Goal: Information Seeking & Learning: Check status

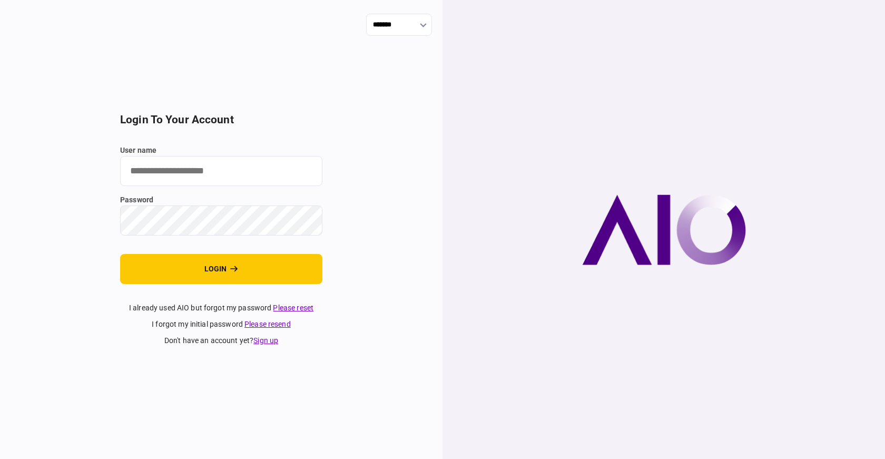
click at [163, 174] on input "user name" at bounding box center [221, 171] width 202 height 30
type input "*"
click at [224, 165] on input "user name" at bounding box center [221, 171] width 202 height 30
click at [191, 170] on input "******" at bounding box center [221, 171] width 202 height 30
click at [190, 170] on input "******" at bounding box center [221, 171] width 202 height 30
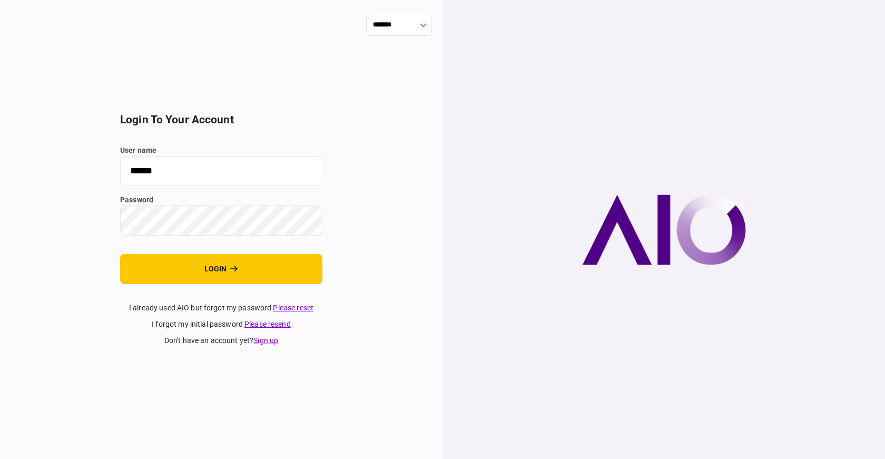
click at [249, 173] on input "******" at bounding box center [221, 171] width 202 height 30
click at [247, 173] on input "******" at bounding box center [221, 171] width 202 height 30
drag, startPoint x: 247, startPoint y: 173, endPoint x: 92, endPoint y: 170, distance: 154.4
click at [97, 170] on div "******* login to your account user name ****** password login I already used AI…" at bounding box center [221, 229] width 443 height 459
paste input "**"
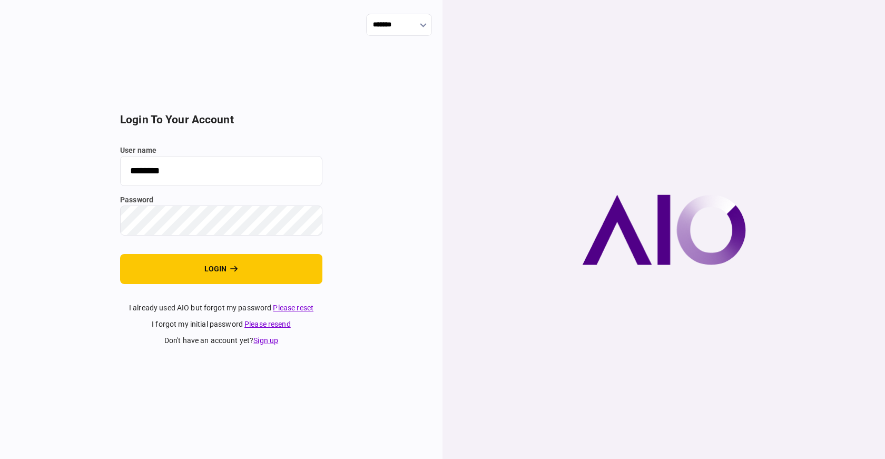
type input "********"
click at [224, 268] on button "login" at bounding box center [221, 269] width 202 height 30
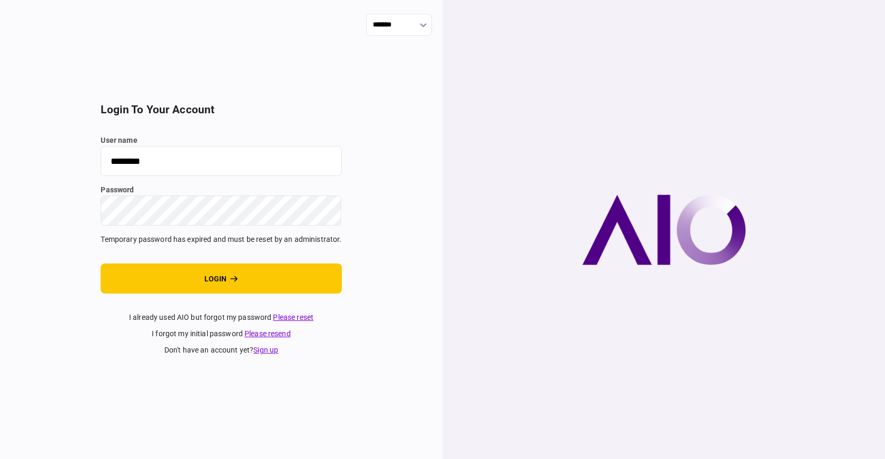
click at [302, 306] on link "Please reset" at bounding box center [293, 317] width 41 height 8
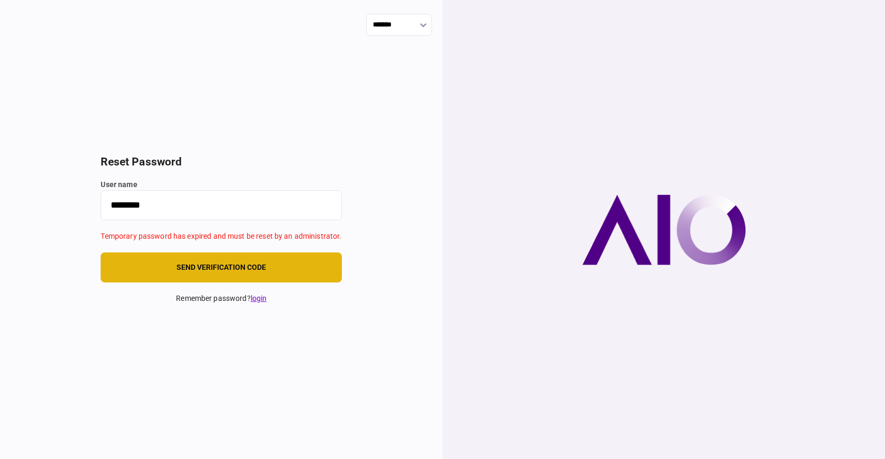
click at [181, 269] on button "send verification code" at bounding box center [221, 267] width 241 height 30
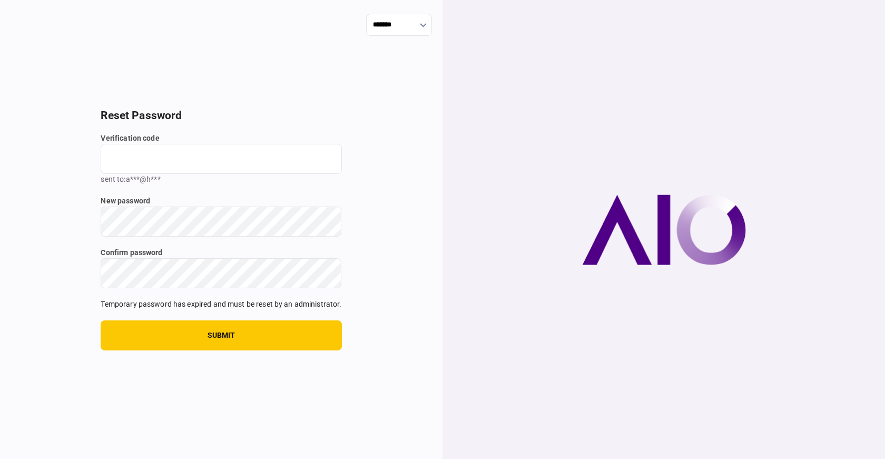
click at [136, 149] on input "verification code" at bounding box center [221, 159] width 241 height 30
paste input "********"
type input "*********"
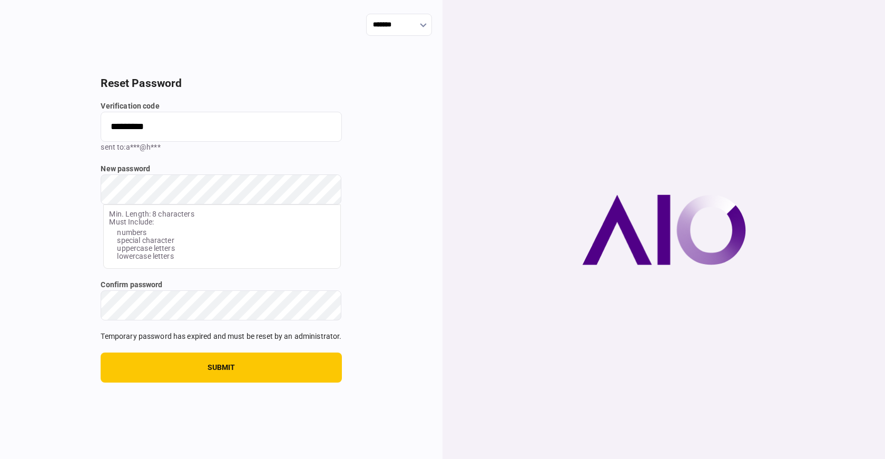
click at [131, 220] on div "new password Min. Length: 8 characters Must Include: numbers special character …" at bounding box center [221, 215] width 241 height 105
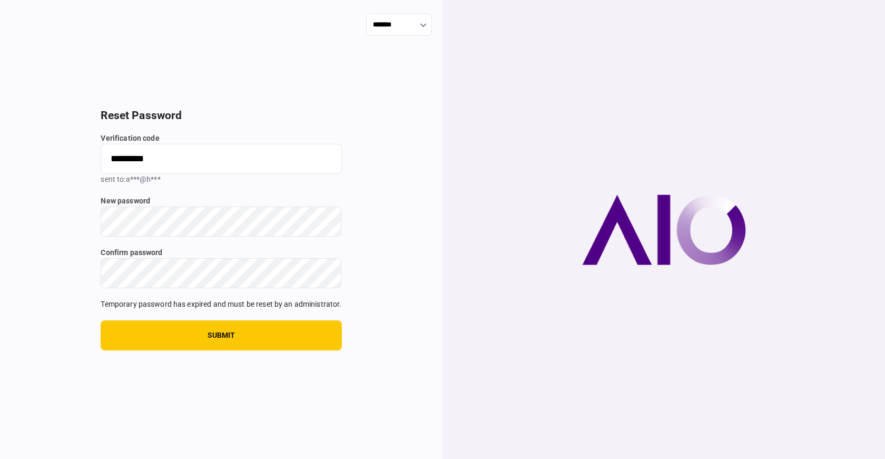
drag, startPoint x: 168, startPoint y: 131, endPoint x: 55, endPoint y: 132, distance: 112.2
click at [55, 132] on div "******* reset password verification code ********* sent to : a***@h*** new pass…" at bounding box center [221, 229] width 443 height 459
click at [121, 167] on input "verification code" at bounding box center [221, 159] width 241 height 30
click at [124, 155] on input "********" at bounding box center [221, 159] width 241 height 30
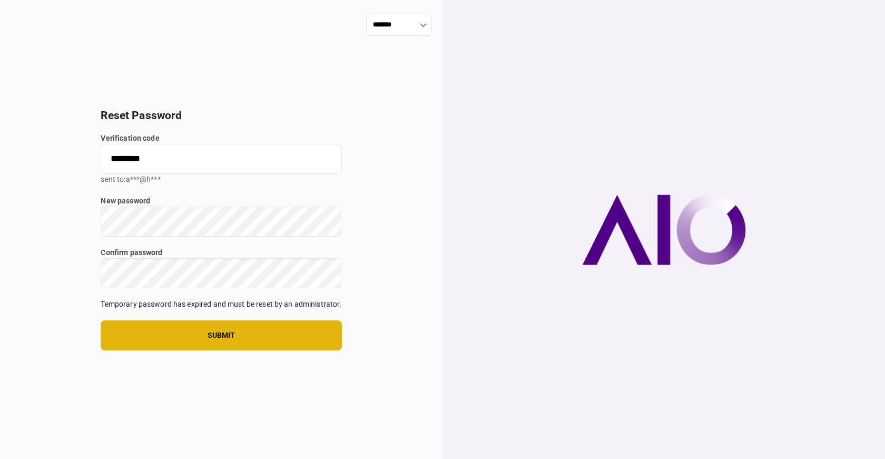
type input "********"
click at [174, 306] on button "submit" at bounding box center [221, 335] width 241 height 30
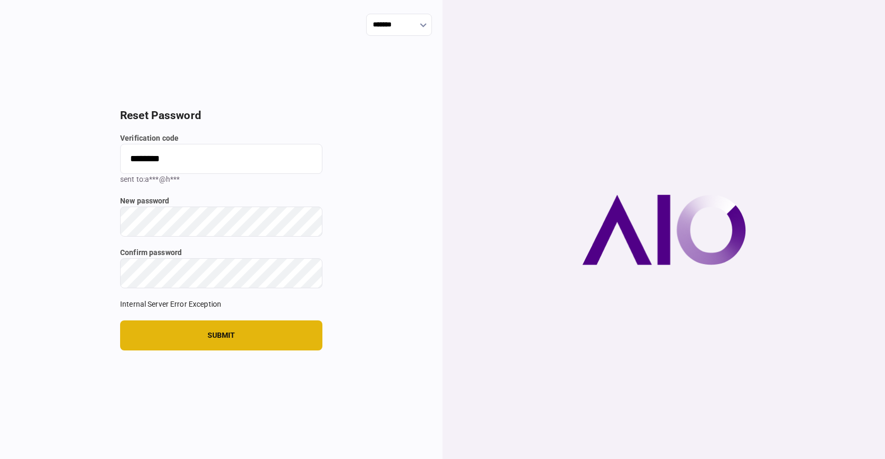
click at [185, 306] on button "submit" at bounding box center [221, 335] width 202 height 30
click at [222, 306] on button "submit" at bounding box center [221, 335] width 202 height 30
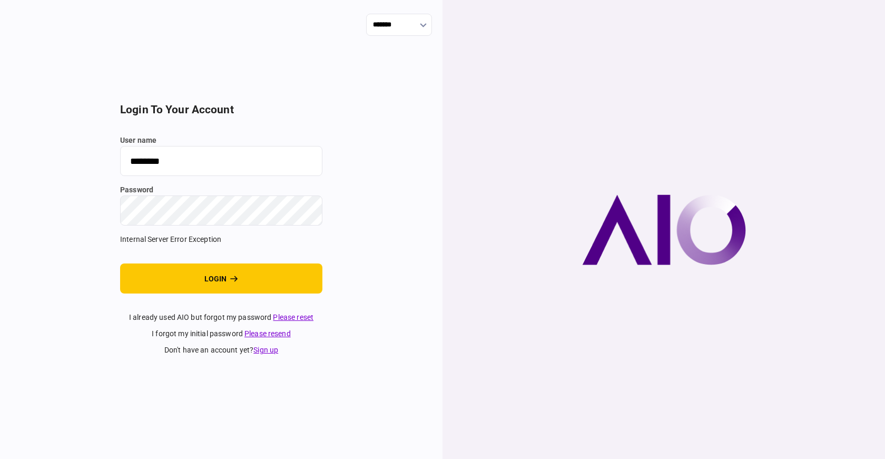
drag, startPoint x: 161, startPoint y: 156, endPoint x: 59, endPoint y: 148, distance: 102.0
click at [35, 140] on div "******* login to your account user name ******** password Internal Server Error…" at bounding box center [221, 229] width 443 height 459
paste input "**"
type input "**********"
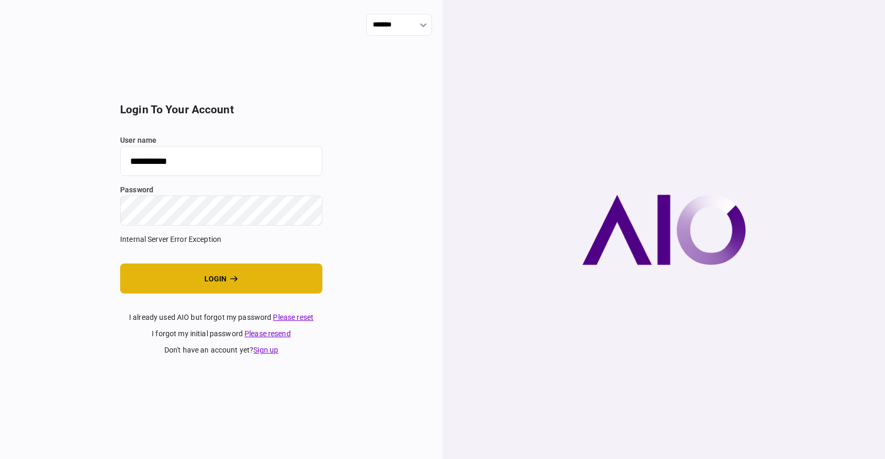
click at [201, 278] on button "login" at bounding box center [221, 278] width 202 height 30
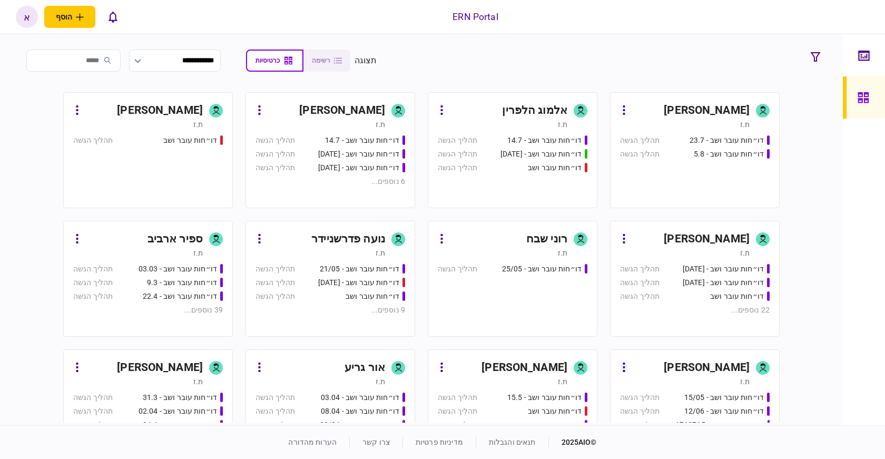
click at [528, 55] on section "**********" at bounding box center [422, 60] width 808 height 26
click at [81, 18] on icon "פתח תפריט להוספת לקוח" at bounding box center [79, 16] width 7 height 7
click at [271, 18] on div "ERN Portal הוסף לקוח עסקי לקוח פרטי א א איתמר שקד [EMAIL_ADDRESS][DOMAIN_NAME] …" at bounding box center [442, 17] width 885 height 34
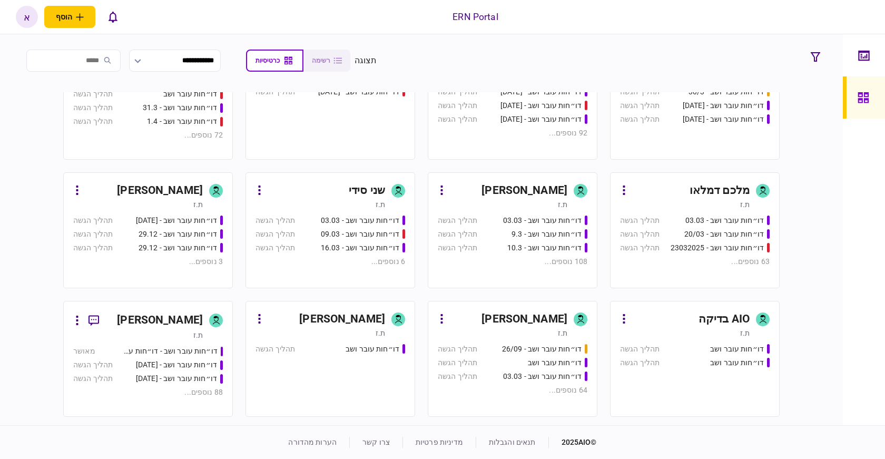
scroll to position [421, 0]
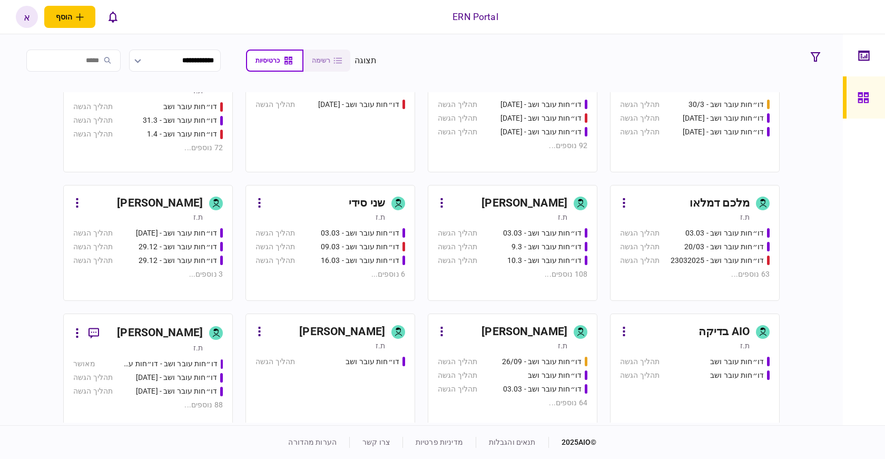
click at [180, 205] on div "מיכל וקנין" at bounding box center [160, 203] width 86 height 17
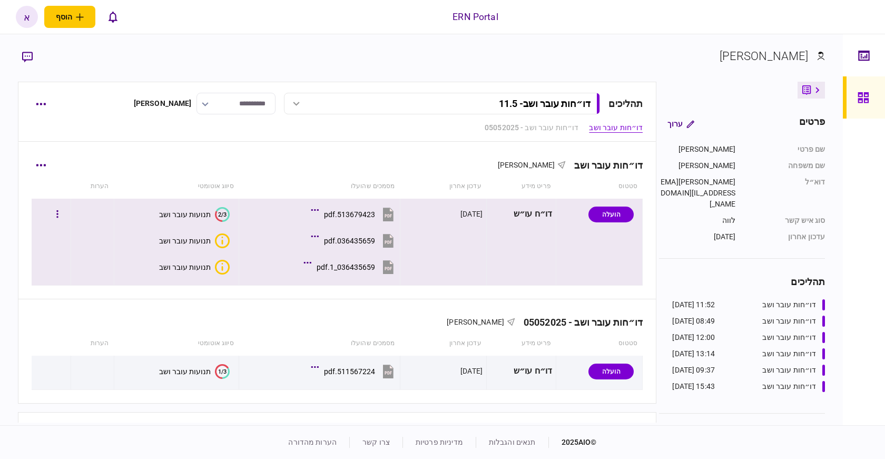
click at [341, 208] on button "513679423.pdf" at bounding box center [354, 214] width 83 height 24
click at [185, 216] on div "תנועות עובר ושב" at bounding box center [185, 214] width 52 height 8
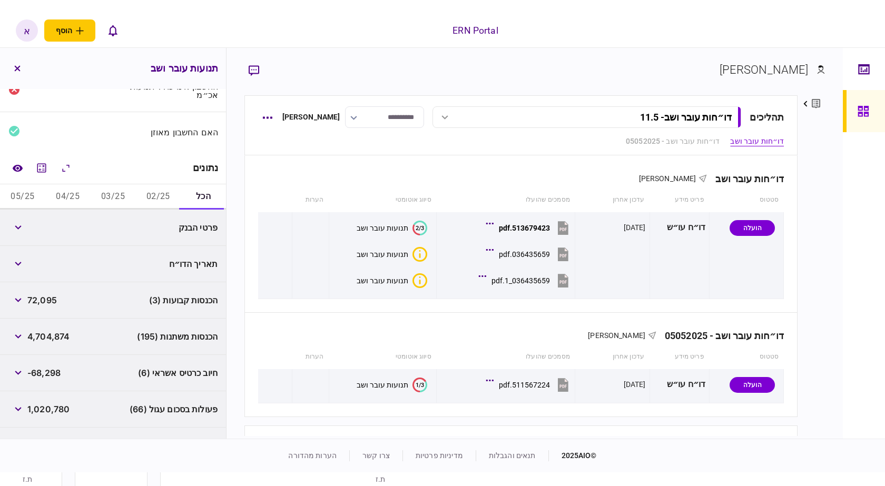
scroll to position [105, 0]
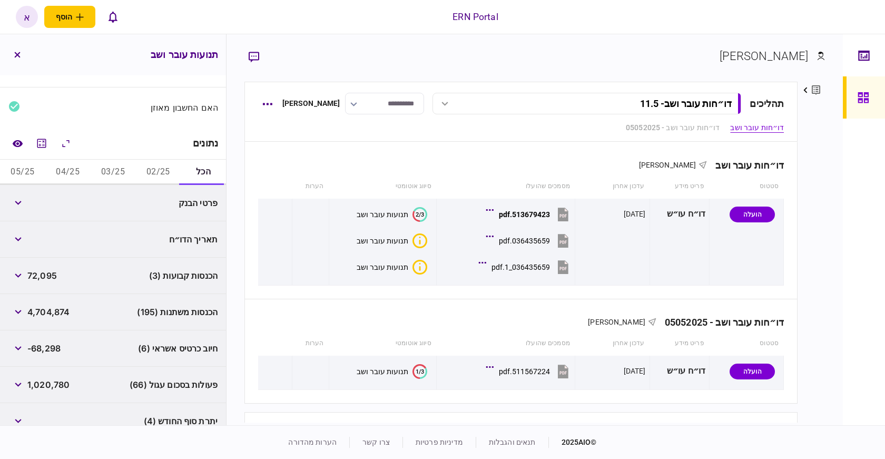
click at [145, 279] on div "הכנסות קבועות (3) 72,095" at bounding box center [113, 276] width 226 height 36
click at [20, 278] on button "button" at bounding box center [17, 275] width 19 height 19
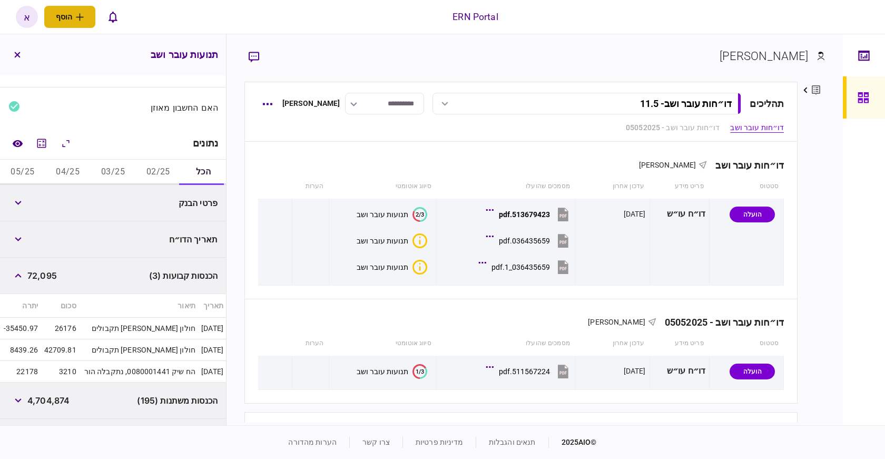
click at [64, 14] on button "הוסף" at bounding box center [69, 17] width 51 height 22
click at [349, 33] on div "ERN Portal הוסף לקוח עסקי לקוח פרטי א א איתמר שקד svetlana@ern-israel.co.il עבר…" at bounding box center [442, 17] width 885 height 34
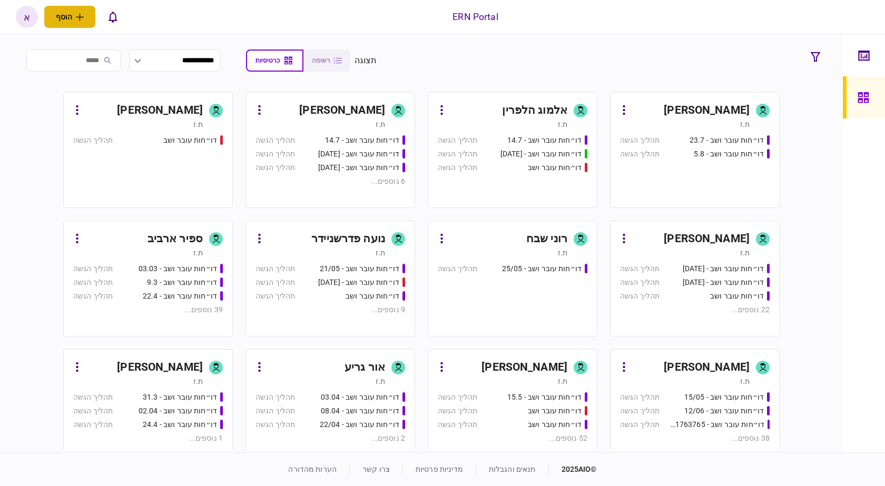
click at [65, 23] on button "הוסף" at bounding box center [69, 17] width 51 height 22
click at [532, 72] on section "**********" at bounding box center [422, 60] width 808 height 26
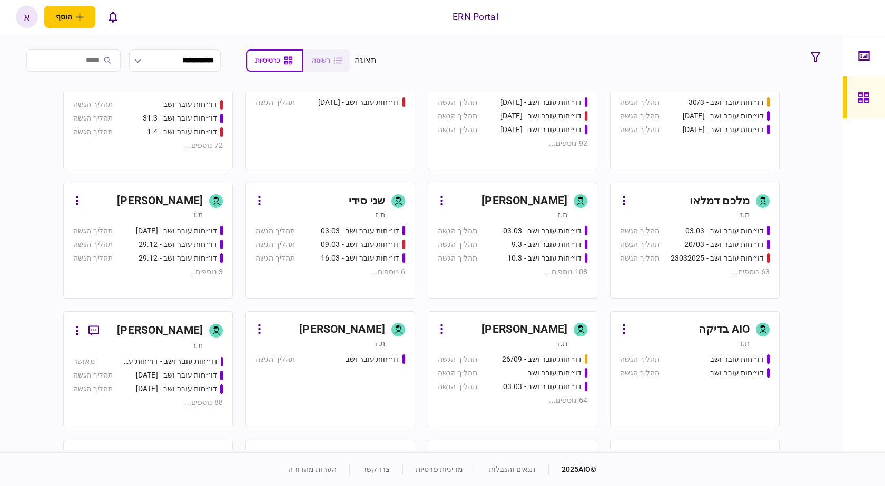
scroll to position [527, 0]
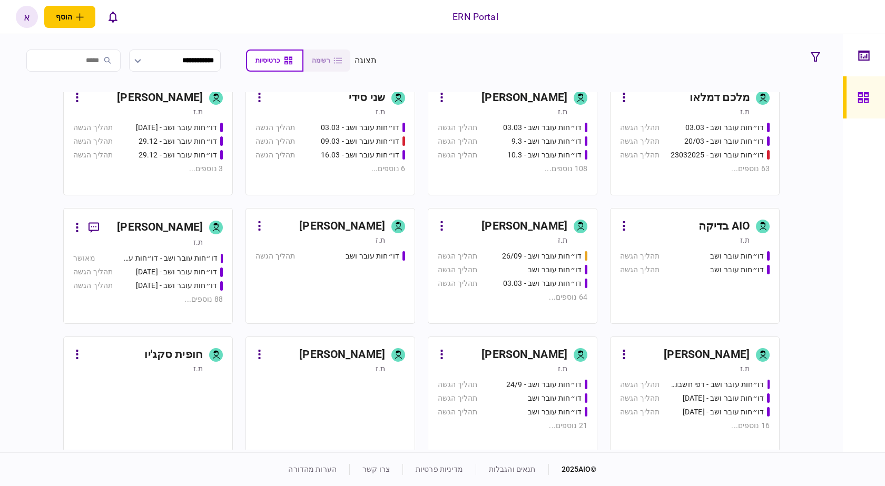
click at [525, 98] on div "[PERSON_NAME]" at bounding box center [525, 98] width 86 height 17
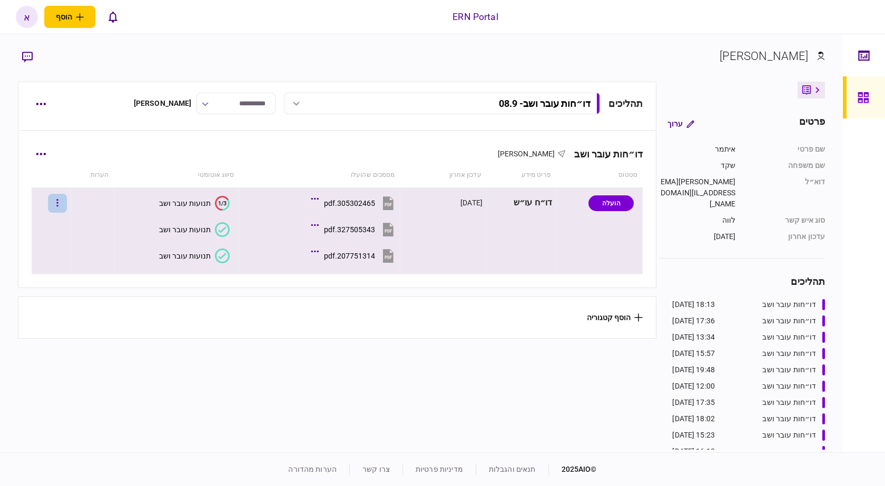
click at [66, 198] on button "button" at bounding box center [57, 203] width 19 height 19
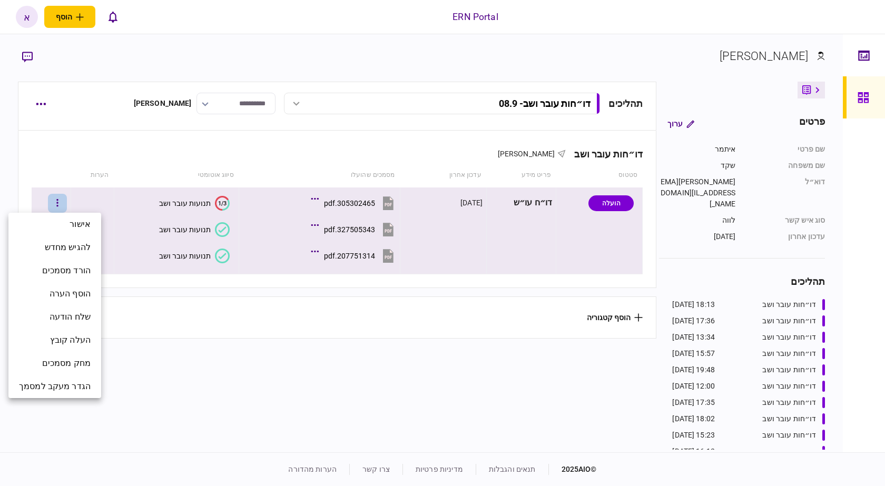
click at [141, 353] on div at bounding box center [442, 243] width 885 height 486
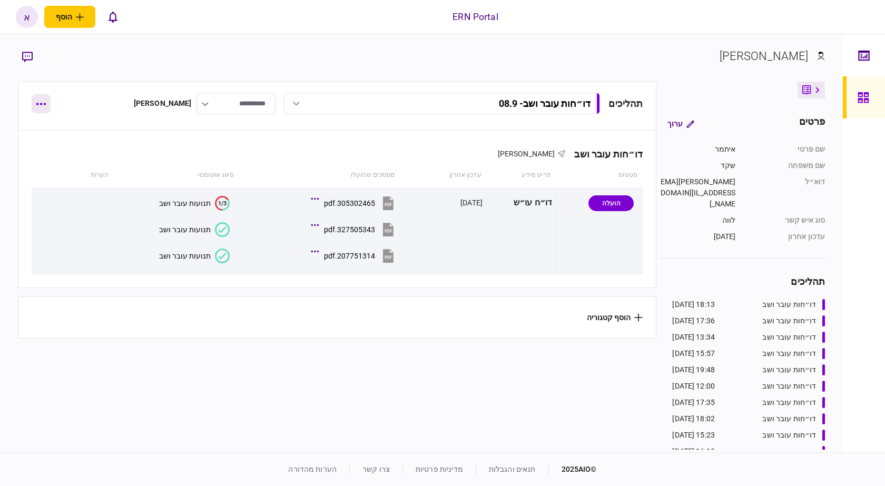
click at [40, 100] on button "button" at bounding box center [41, 103] width 19 height 19
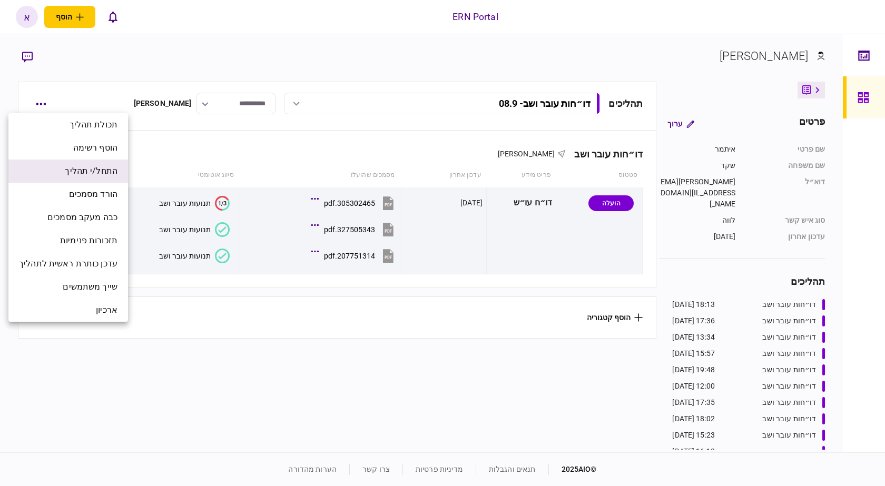
click at [86, 164] on li "התחל/י תהליך" at bounding box center [68, 171] width 120 height 23
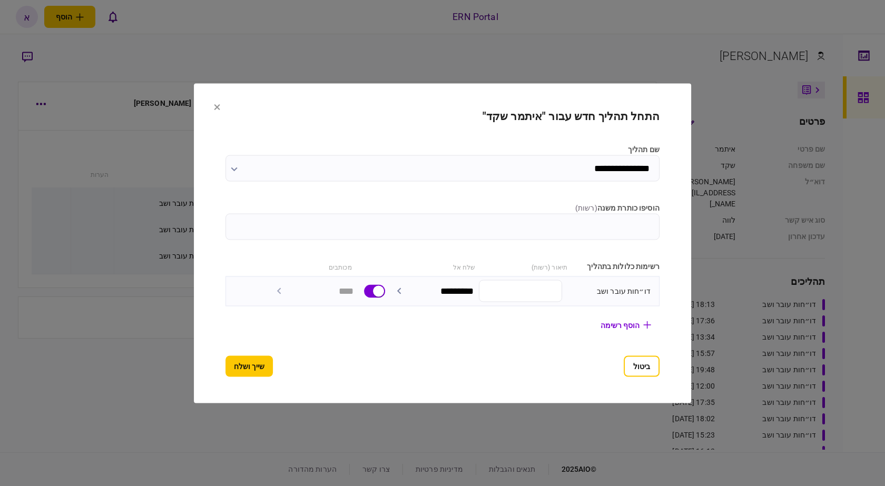
click at [511, 221] on input "הוסיפו כותרת משנה ( רשות )" at bounding box center [442, 226] width 434 height 26
type input "***"
click at [236, 364] on button "שייך ושלח" at bounding box center [248, 366] width 47 height 21
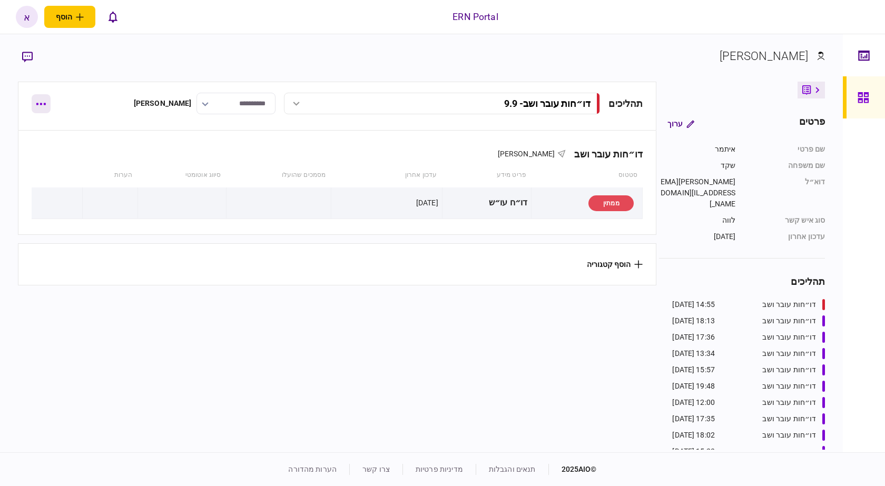
click at [42, 105] on icon "button" at bounding box center [41, 104] width 10 height 3
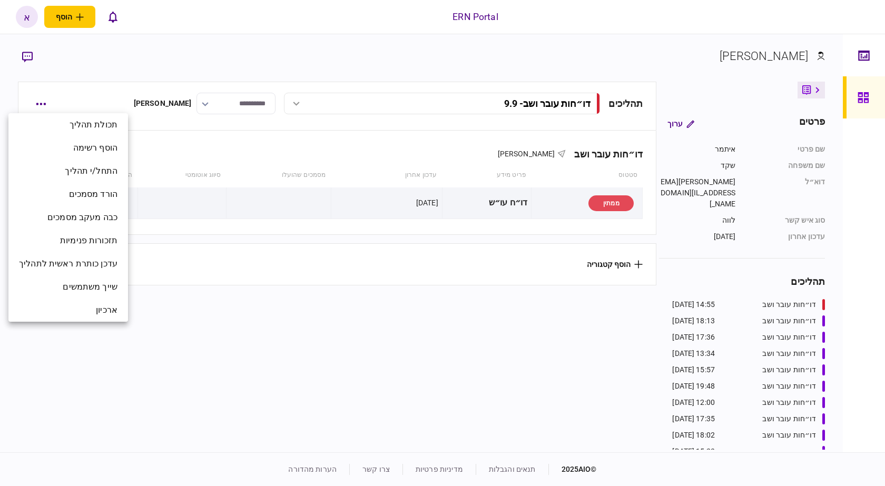
click at [379, 314] on div at bounding box center [442, 243] width 885 height 486
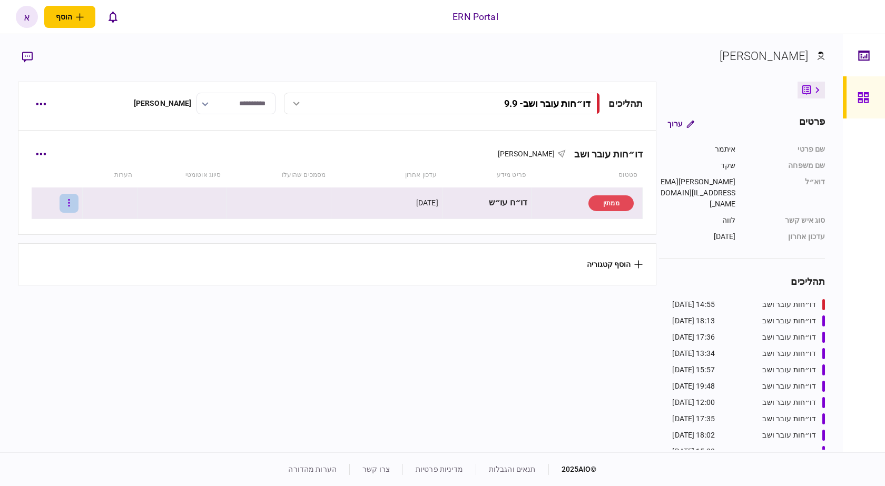
click at [79, 207] on button "button" at bounding box center [69, 203] width 19 height 19
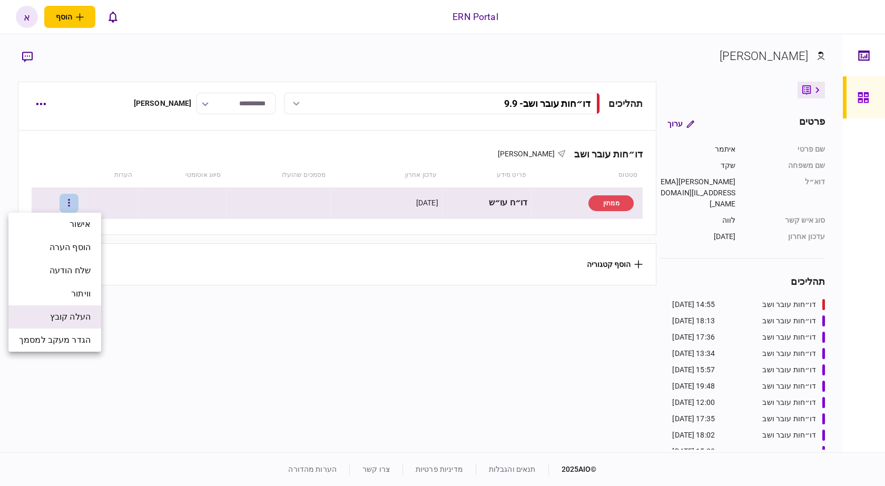
click at [76, 317] on span "העלה קובץ" at bounding box center [70, 317] width 41 height 13
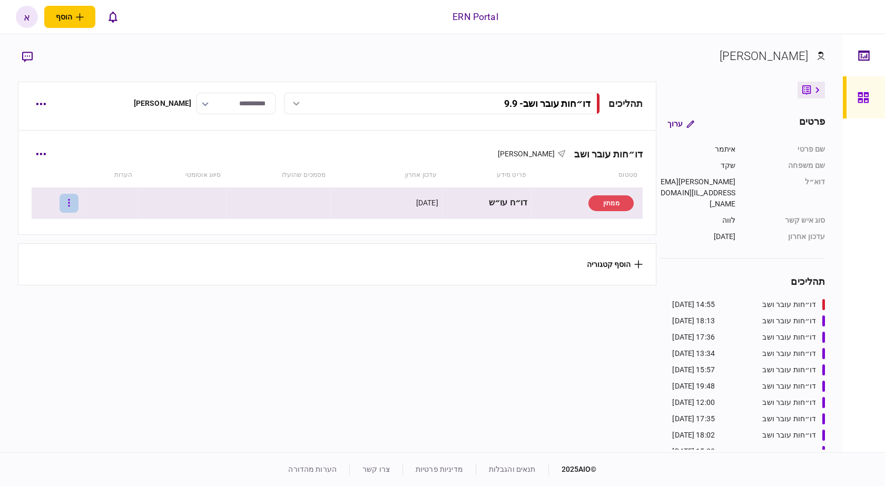
click at [74, 197] on button "button" at bounding box center [69, 203] width 19 height 19
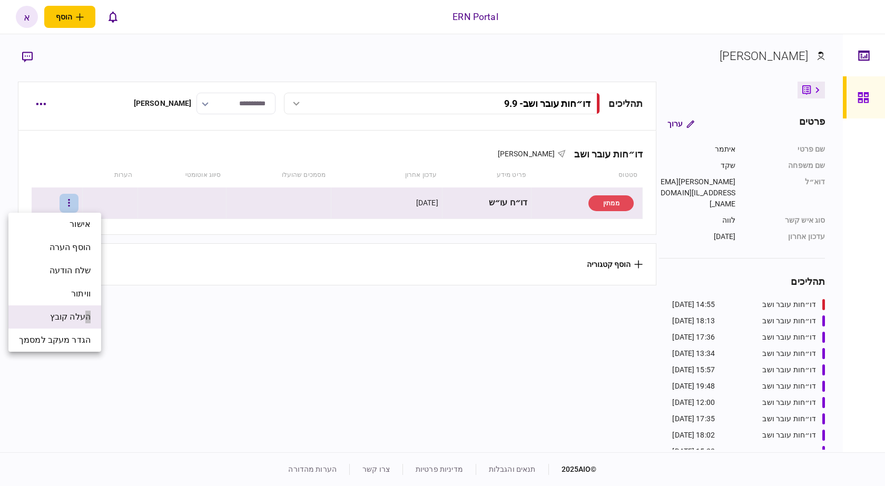
click at [86, 311] on span "העלה קובץ" at bounding box center [70, 317] width 41 height 13
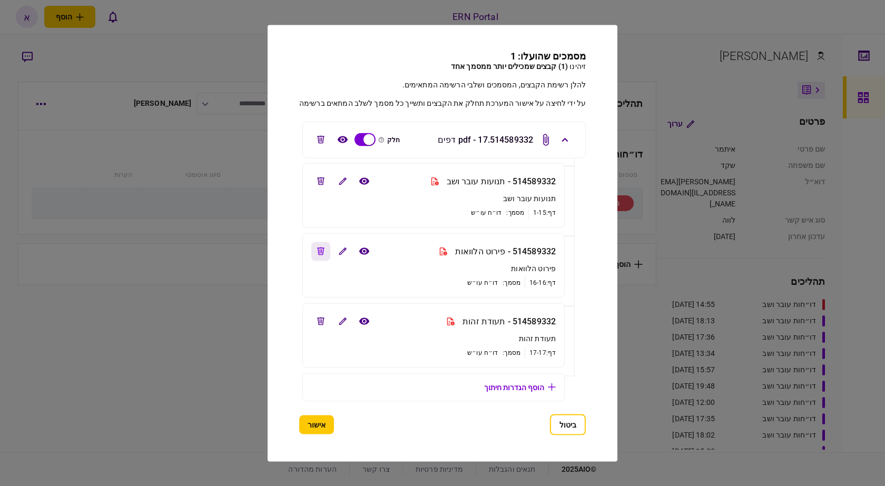
click at [312, 252] on button "edit file" at bounding box center [320, 251] width 19 height 19
click at [312, 322] on button "edit file" at bounding box center [320, 321] width 19 height 19
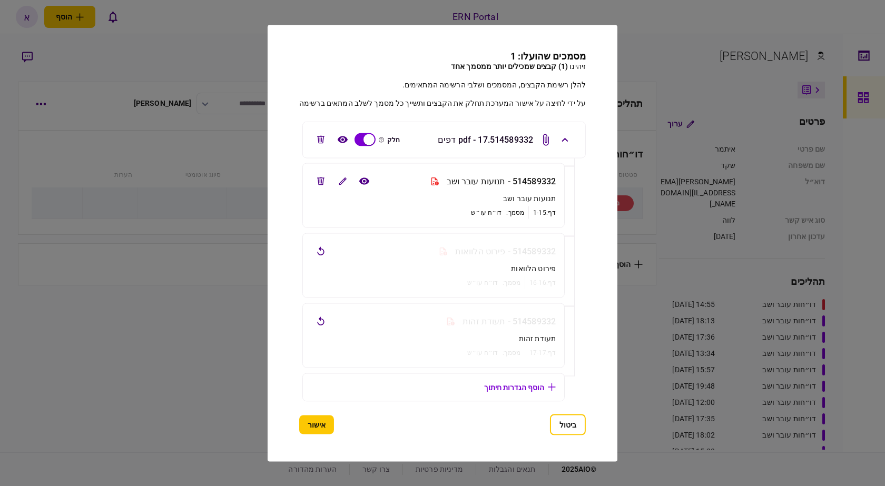
click at [318, 423] on button "אישור" at bounding box center [316, 424] width 35 height 19
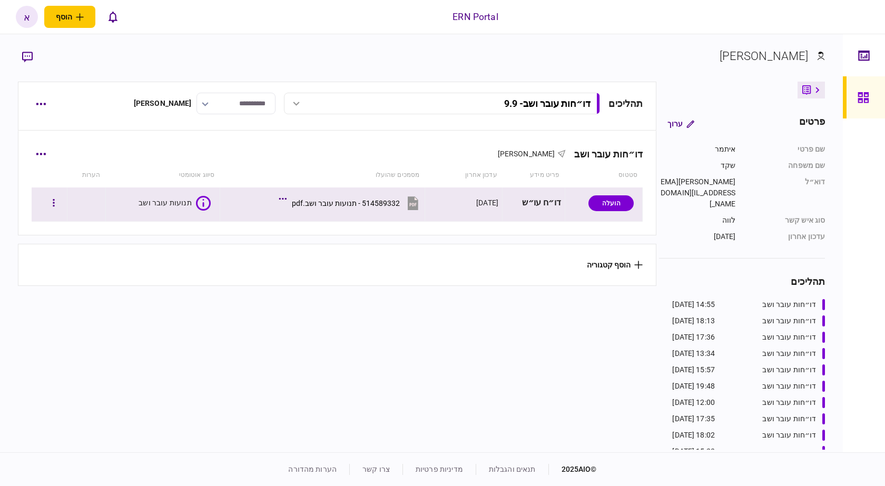
click at [194, 199] on div "תנועות עובר ושב" at bounding box center [175, 203] width 72 height 15
click at [55, 205] on icon "button" at bounding box center [54, 203] width 2 height 10
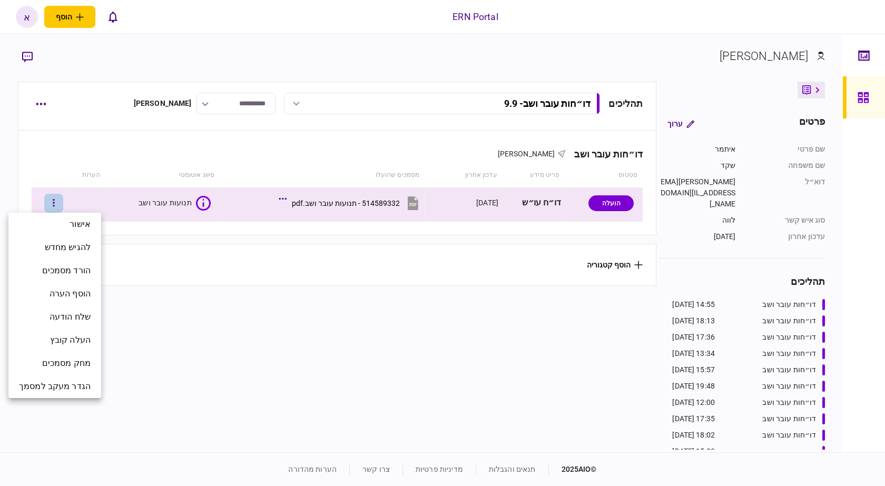
click at [420, 316] on div at bounding box center [442, 243] width 885 height 486
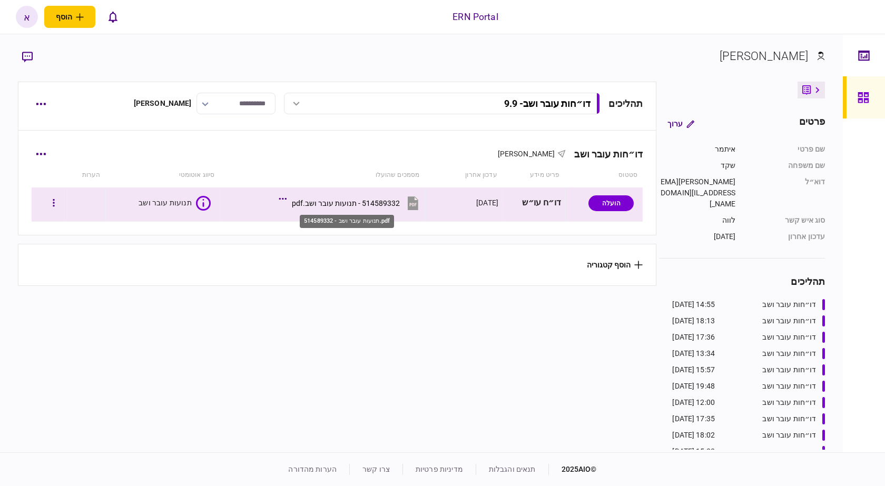
click at [366, 202] on div "514589332 - תנועות עובר ושב.pdf" at bounding box center [346, 203] width 108 height 8
click at [282, 194] on section "514589332 - תנועות עובר ושב.pdf" at bounding box center [329, 204] width 184 height 26
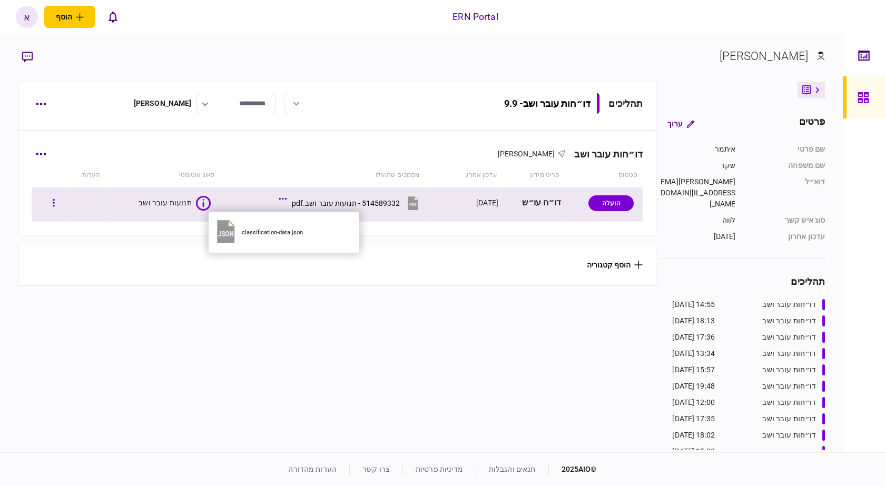
click at [283, 199] on icon at bounding box center [283, 199] width 8 height 3
click at [465, 209] on div "[DATE]" at bounding box center [464, 203] width 70 height 24
click at [585, 212] on div "הועלה" at bounding box center [601, 203] width 65 height 24
click at [551, 209] on div "דו״ח עו״ש" at bounding box center [533, 203] width 55 height 24
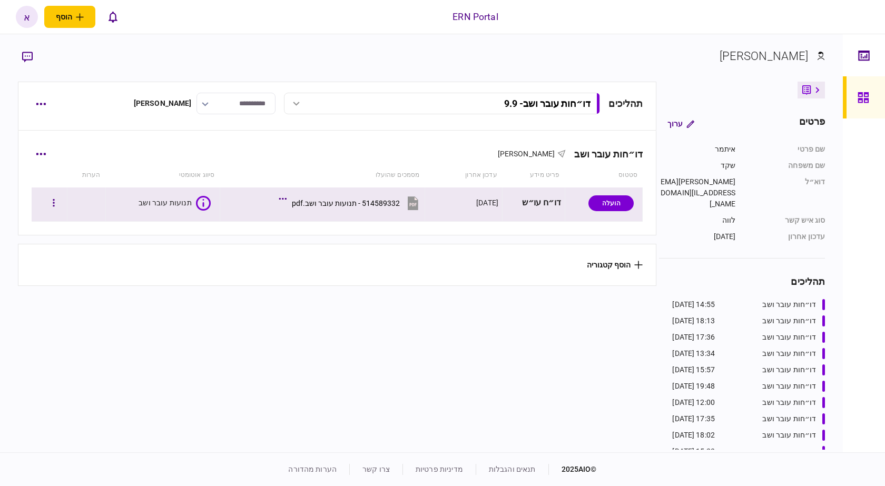
click at [595, 205] on div "הועלה" at bounding box center [611, 203] width 45 height 16
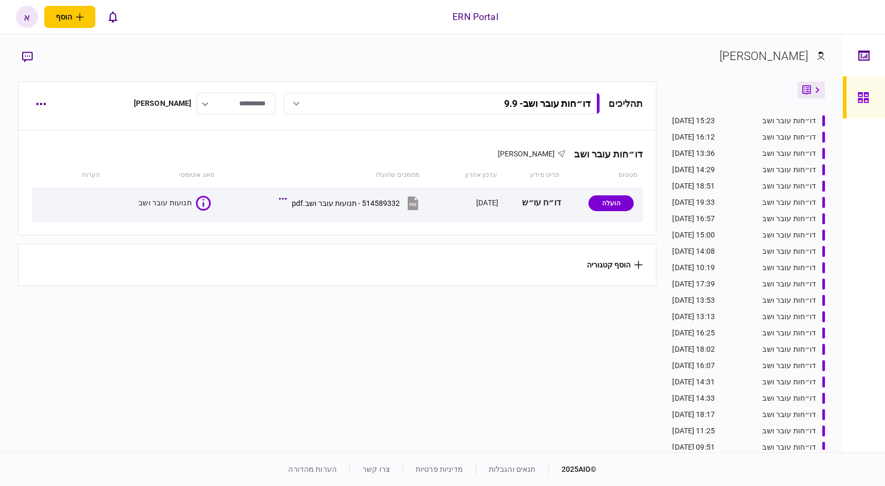
scroll to position [300, 0]
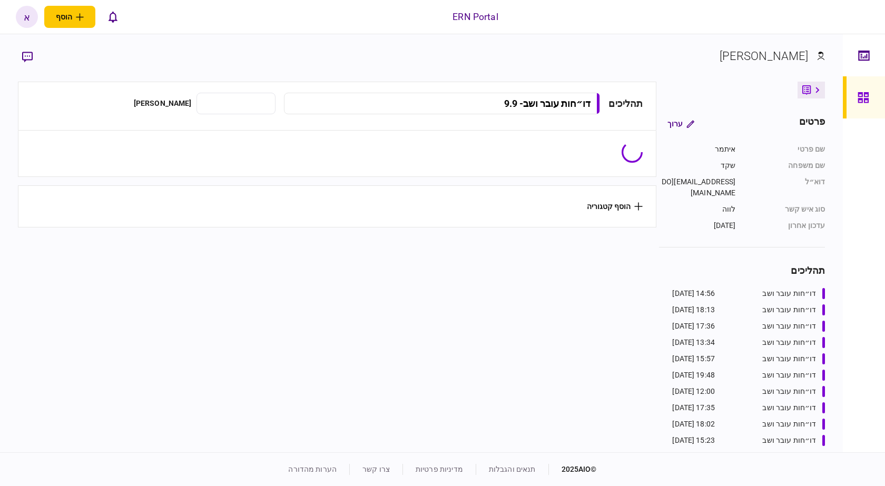
type input "**********"
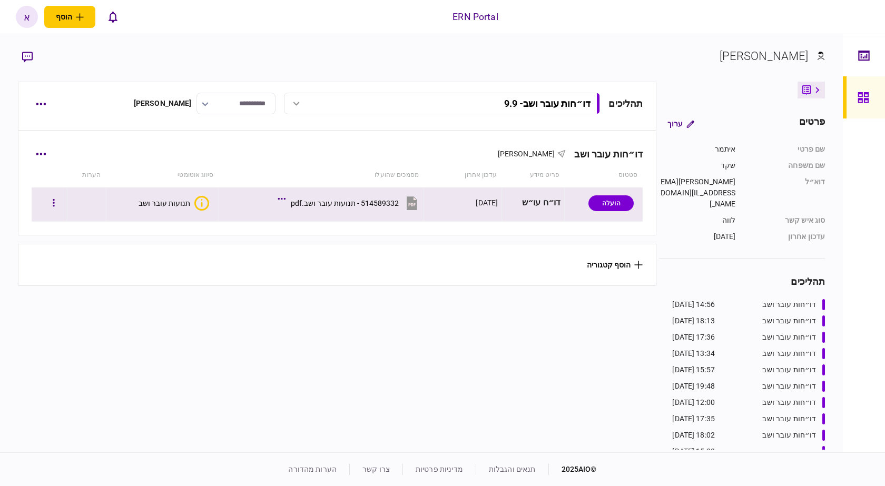
click at [202, 208] on icon "איכות לא מספקת" at bounding box center [201, 203] width 15 height 15
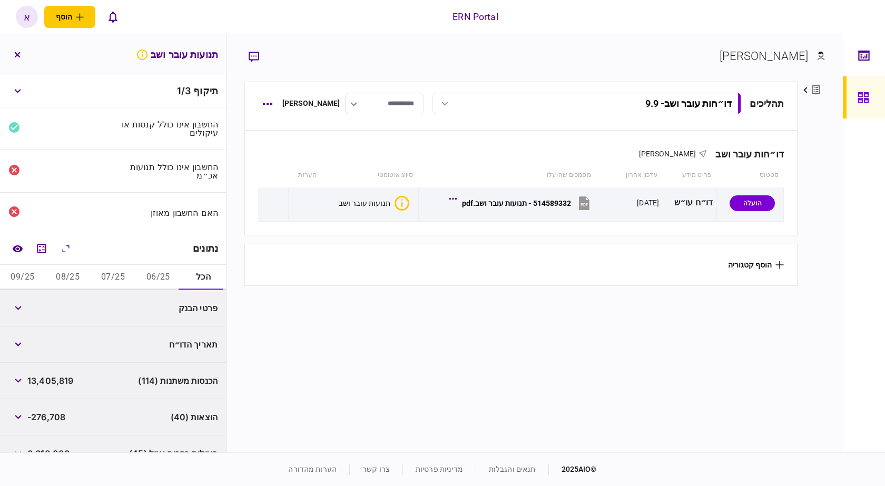
scroll to position [53, 0]
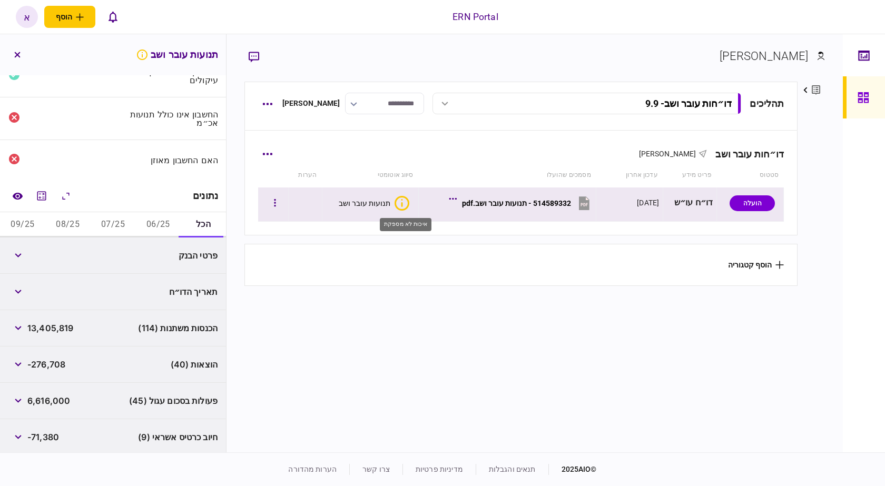
click at [399, 204] on icon "איכות לא מספקת" at bounding box center [402, 203] width 15 height 15
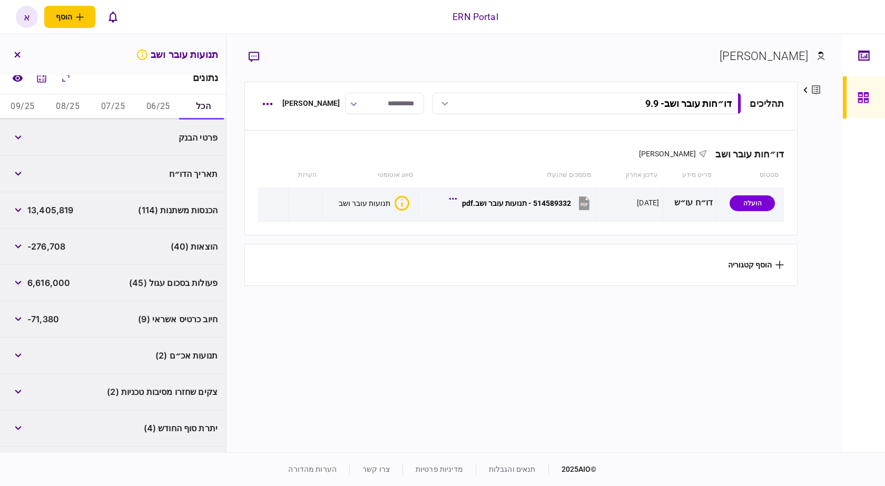
scroll to position [211, 0]
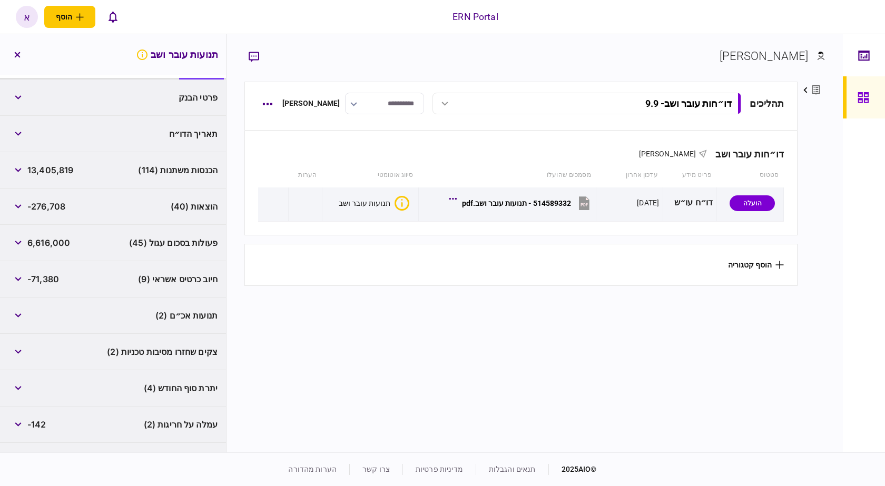
click at [197, 314] on span "תנועות אכ״ם (2)" at bounding box center [186, 315] width 62 height 13
click at [18, 314] on icon "button" at bounding box center [18, 315] width 7 height 4
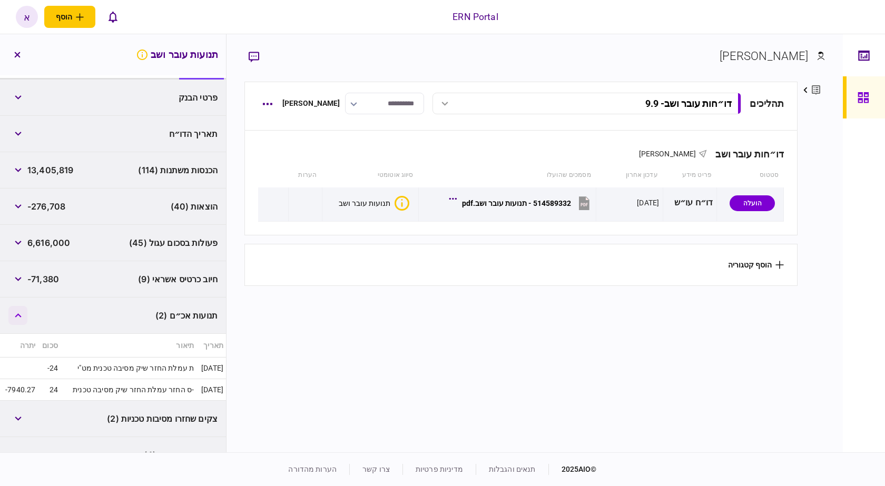
click at [18, 317] on icon "button" at bounding box center [18, 315] width 7 height 4
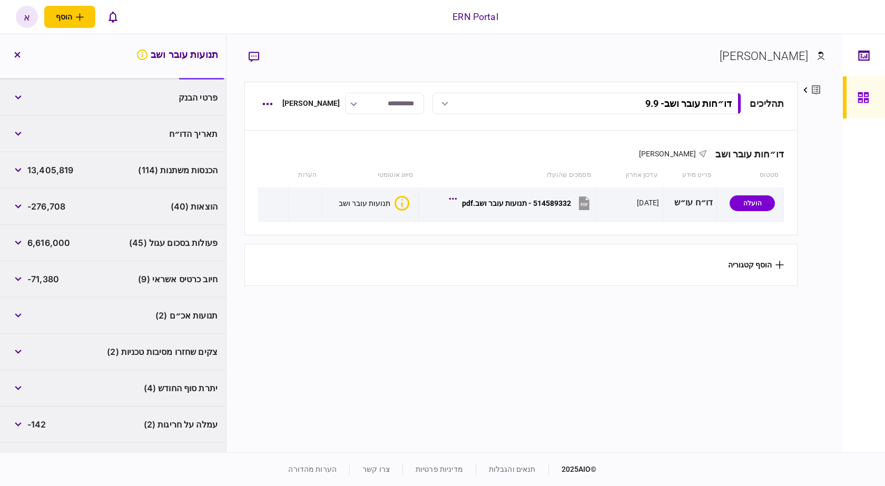
scroll to position [238, 0]
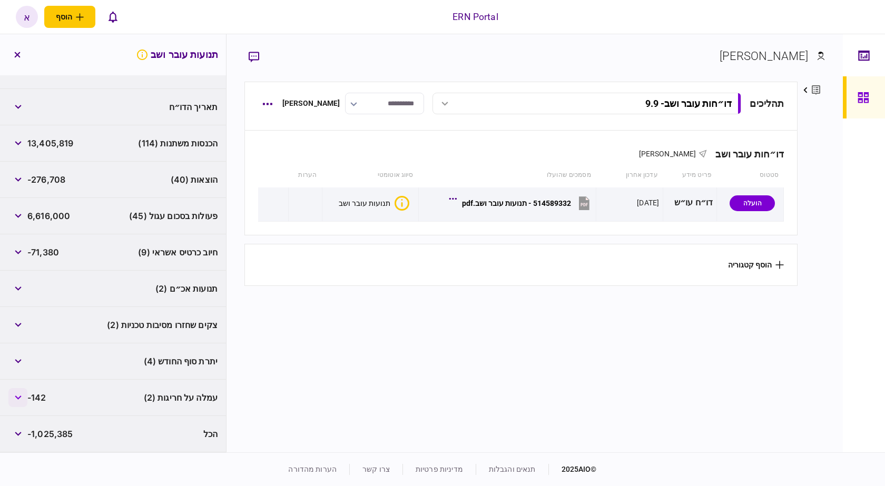
click at [18, 395] on button "button" at bounding box center [17, 397] width 19 height 19
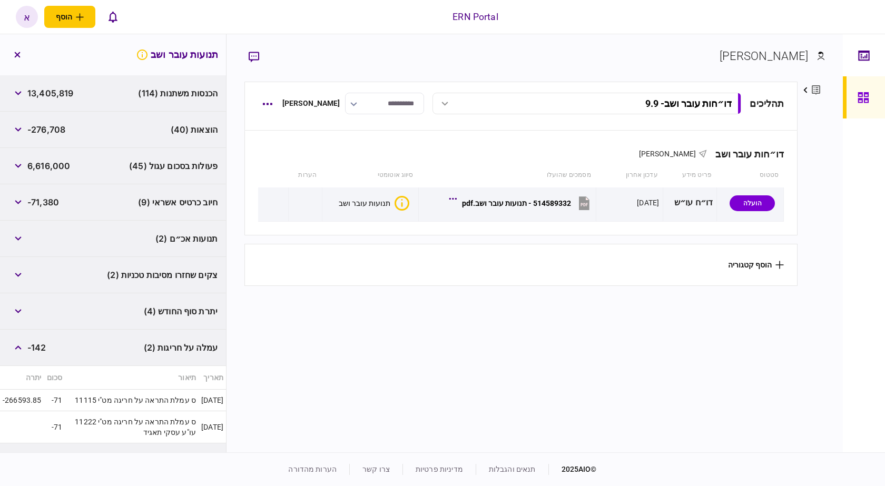
scroll to position [315, 0]
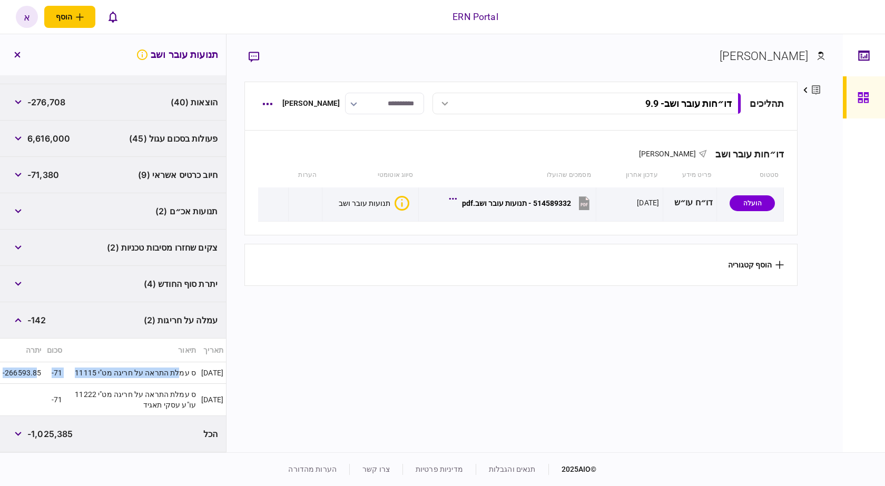
drag, startPoint x: 171, startPoint y: 376, endPoint x: 39, endPoint y: 362, distance: 132.4
click at [39, 362] on tr "08/08/25 ס עמלת התראה על חריגה מט"י 11115 -71 -266593.85" at bounding box center [113, 373] width 226 height 22
click at [142, 390] on td "ס עמלת התראה על חריגה מט"י 11222 עו"ע עסקי תאגיד" at bounding box center [132, 400] width 134 height 32
click at [137, 371] on td "ס עמלת התראה על חריגה מט"י 11115" at bounding box center [132, 373] width 134 height 22
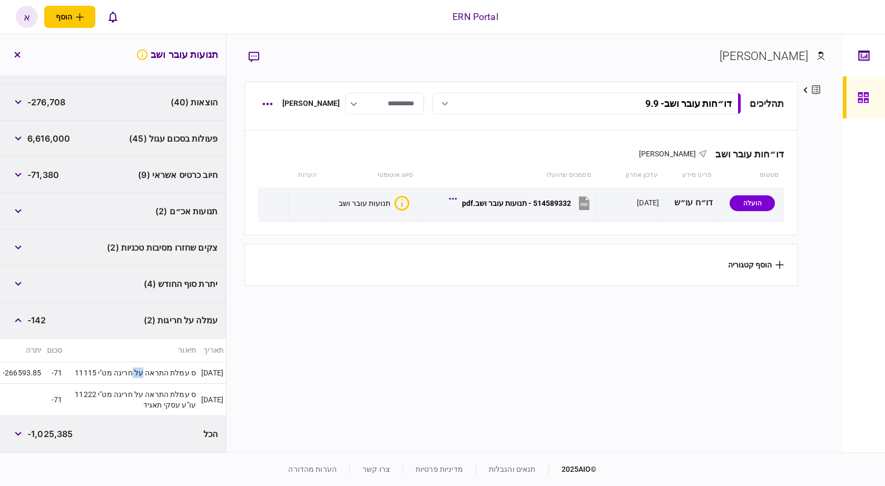
click at [57, 224] on div "תנועות אכ״ם (2)" at bounding box center [113, 211] width 226 height 36
click at [16, 207] on button "button" at bounding box center [17, 211] width 19 height 19
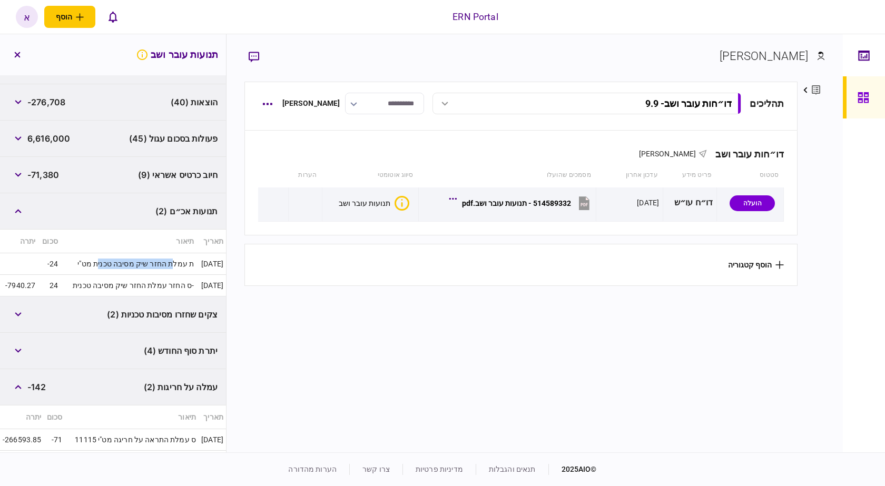
drag, startPoint x: 166, startPoint y: 268, endPoint x: 94, endPoint y: 256, distance: 73.3
click at [94, 256] on td "ת עמלת החזר שיק מסיבה טכנית מט"י" at bounding box center [129, 264] width 136 height 22
drag, startPoint x: 172, startPoint y: 278, endPoint x: 139, endPoint y: 268, distance: 34.5
click at [145, 273] on tbody "27/06/25 ת עמלת החזר שיק מסיבה טכנית מט"י -24 27/06/25 ס החזר עמלת החזר שיק מסי…" at bounding box center [113, 274] width 226 height 43
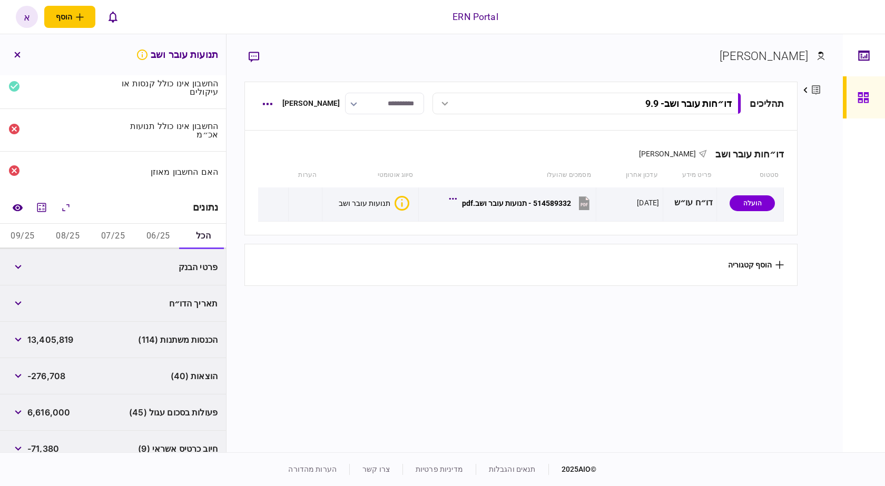
scroll to position [263, 0]
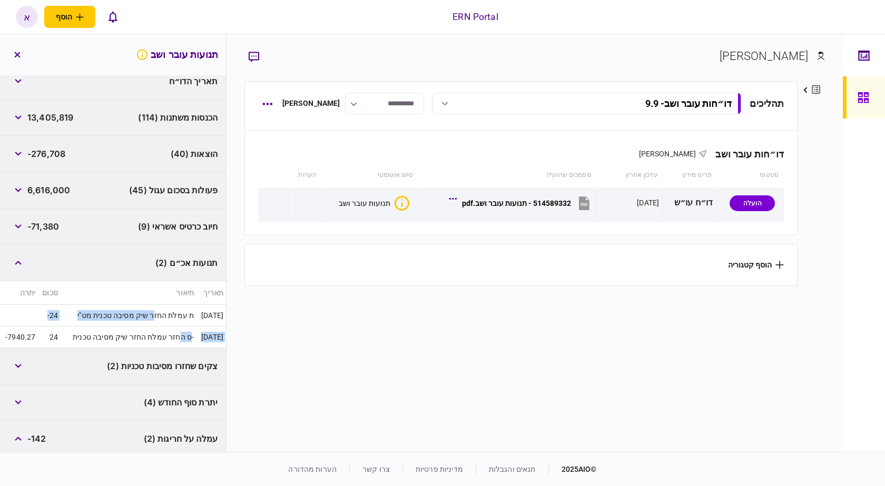
click at [143, 337] on td "ס החזר עמלת החזר שיק מסיבה טכנית-" at bounding box center [129, 338] width 136 height 22
click at [139, 321] on td "ת עמלת החזר שיק מסיבה טכנית מט"י" at bounding box center [129, 316] width 136 height 22
click at [138, 321] on td "ת עמלת החזר שיק מסיבה טכנית מט"י" at bounding box center [129, 316] width 136 height 22
click at [122, 335] on td "ס החזר עמלת החזר שיק מסיבה טכנית-" at bounding box center [129, 338] width 136 height 22
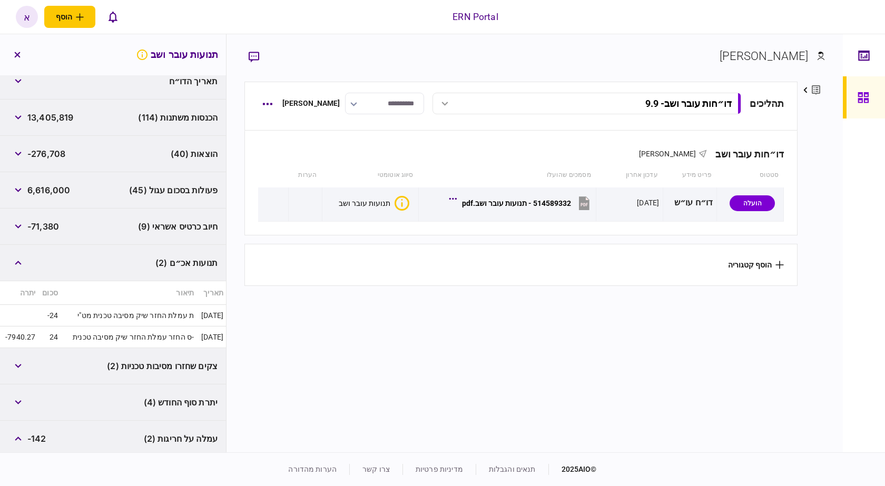
click at [122, 335] on td "ס החזר עמלת החזר שיק מסיבה טכנית-" at bounding box center [129, 338] width 136 height 22
click at [53, 328] on td "24" at bounding box center [49, 338] width 23 height 22
click at [55, 340] on td "24" at bounding box center [49, 338] width 23 height 22
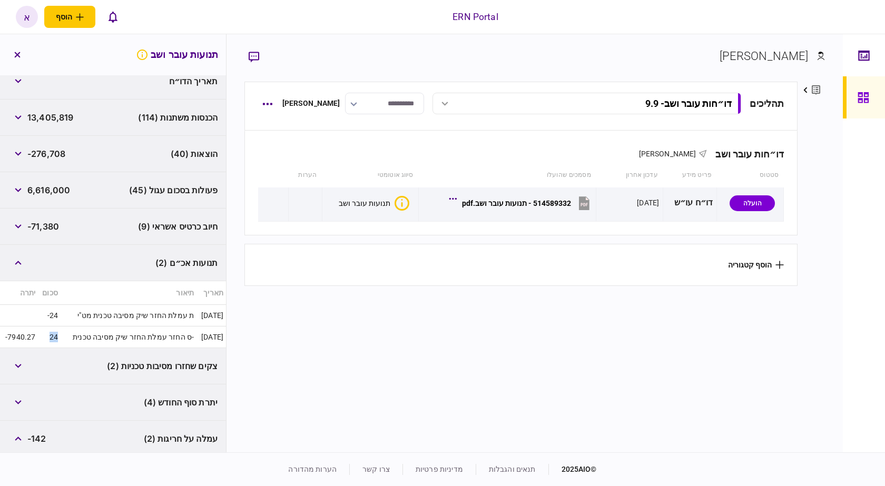
click at [55, 340] on td "24" at bounding box center [49, 338] width 23 height 22
click at [101, 334] on td "ס החזר עמלת החזר שיק מסיבה טכנית-" at bounding box center [129, 338] width 136 height 22
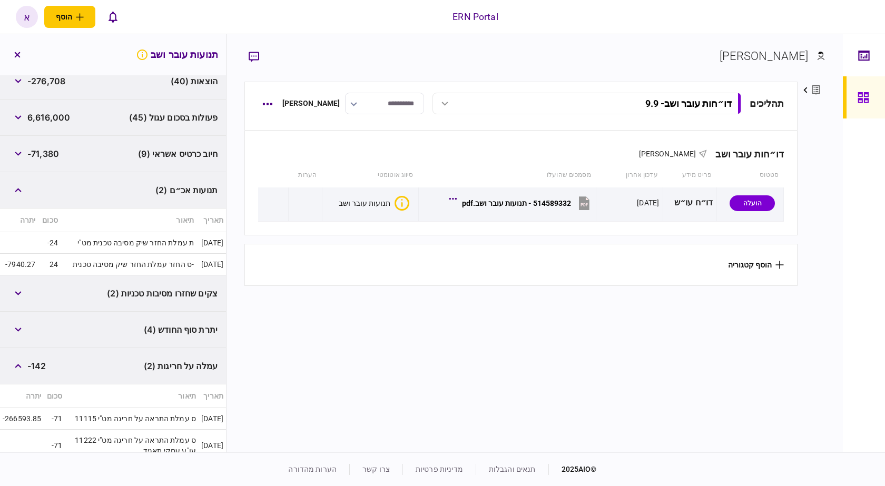
scroll to position [382, 0]
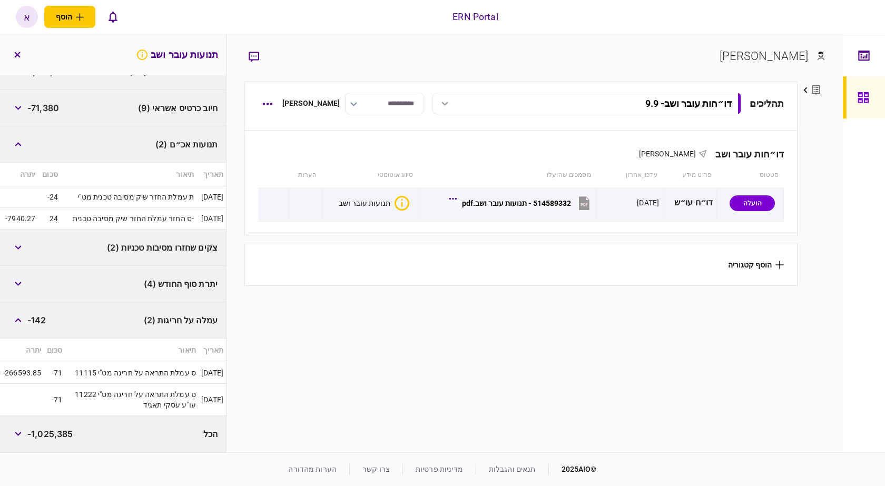
click at [31, 326] on span "-142" at bounding box center [36, 320] width 19 height 13
click at [46, 320] on span "-142" at bounding box center [36, 320] width 19 height 13
click at [173, 376] on td "ס עמלת התראה על חריגה מט"י 11115" at bounding box center [132, 373] width 134 height 22
drag, startPoint x: 167, startPoint y: 381, endPoint x: 61, endPoint y: 376, distance: 106.5
click at [61, 376] on tr "08/08/25 ס עמלת התראה על חריגה מט"י 11115 -71 -266593.85" at bounding box center [113, 373] width 226 height 22
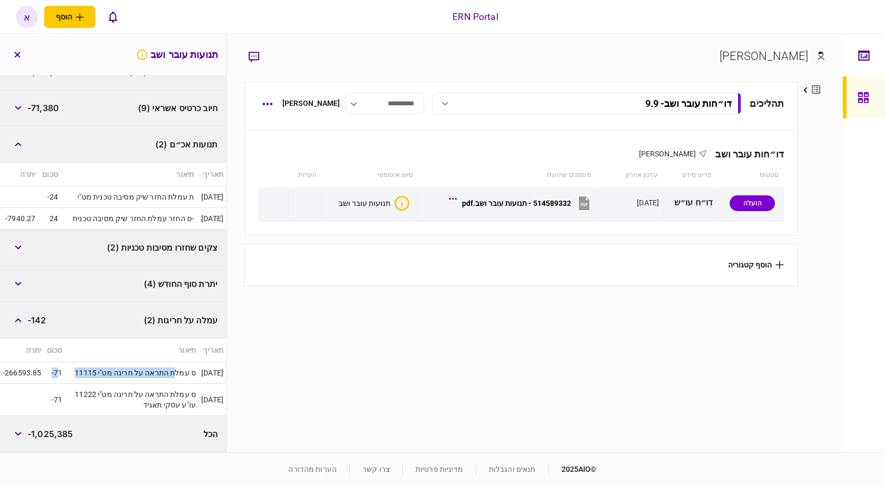
click at [61, 376] on td "-71" at bounding box center [54, 373] width 21 height 22
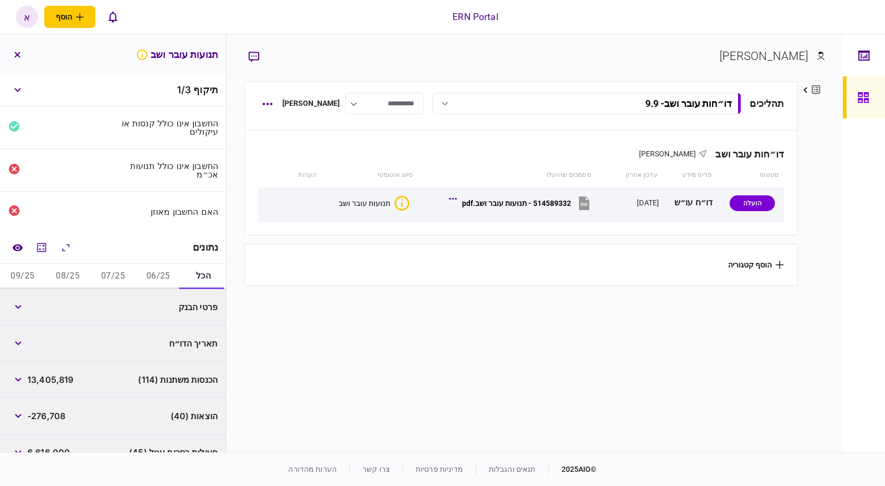
scroll to position [0, 0]
click at [148, 288] on button "06/25" at bounding box center [157, 277] width 45 height 25
click at [148, 281] on button "06/25" at bounding box center [157, 277] width 45 height 25
click at [104, 282] on button "07/25" at bounding box center [113, 277] width 45 height 25
click at [60, 275] on button "08/25" at bounding box center [67, 277] width 45 height 25
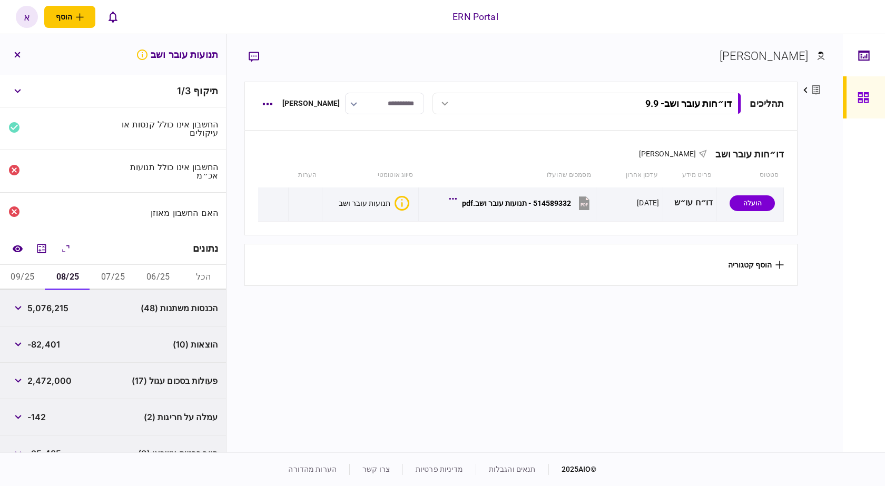
click at [145, 280] on button "06/25" at bounding box center [157, 277] width 45 height 25
click at [64, 313] on span "4,253,957" at bounding box center [48, 308] width 42 height 13
click at [63, 314] on span "4,253,957" at bounding box center [48, 308] width 42 height 13
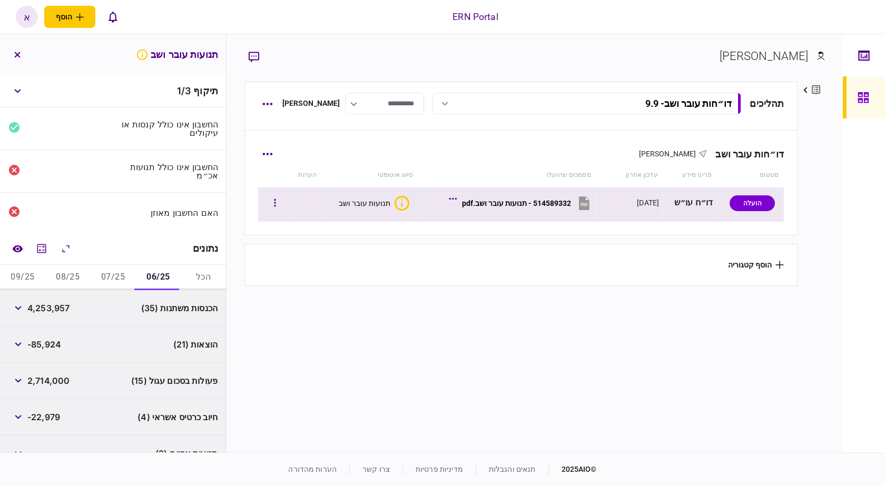
click at [387, 210] on button "תנועות עובר ושב" at bounding box center [374, 203] width 71 height 15
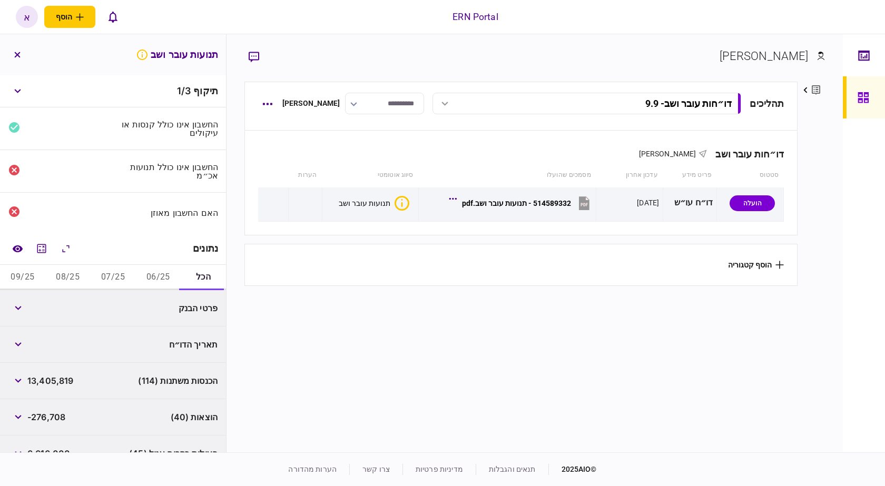
click at [152, 283] on button "06/25" at bounding box center [157, 277] width 45 height 25
click at [60, 306] on span "4,253,957" at bounding box center [48, 308] width 42 height 13
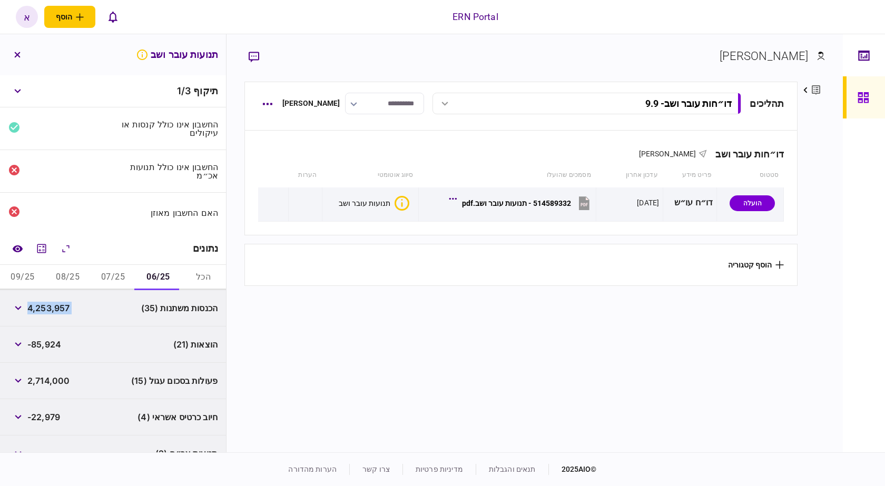
click at [60, 306] on span "4,253,957" at bounding box center [48, 308] width 42 height 13
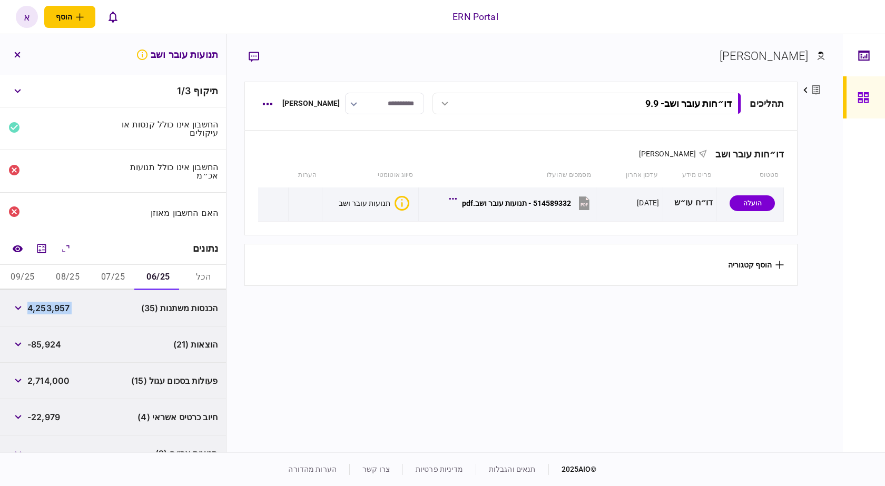
click at [60, 306] on span "4,253,957" at bounding box center [48, 308] width 42 height 13
click at [54, 345] on span "-85,924" at bounding box center [44, 344] width 34 height 13
click at [54, 344] on span "-85,924" at bounding box center [44, 344] width 34 height 13
click at [27, 375] on button "button" at bounding box center [17, 380] width 19 height 19
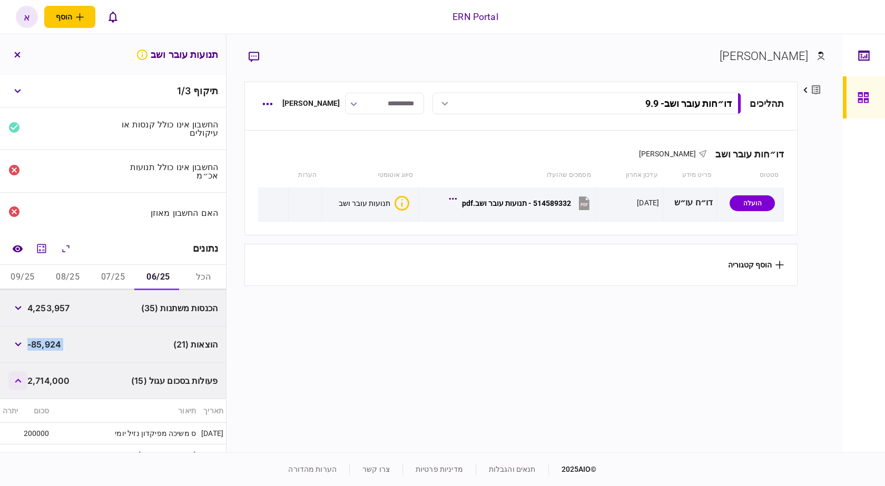
click at [27, 376] on button "button" at bounding box center [17, 380] width 19 height 19
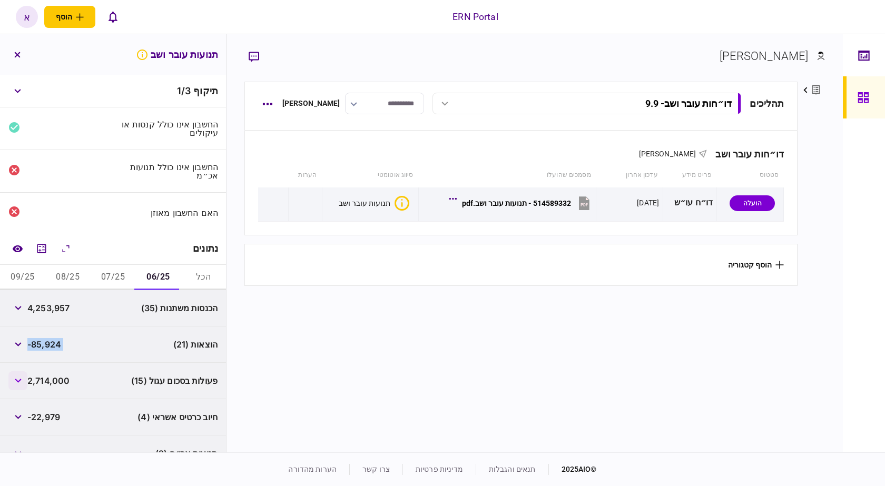
click at [27, 376] on button "button" at bounding box center [17, 380] width 19 height 19
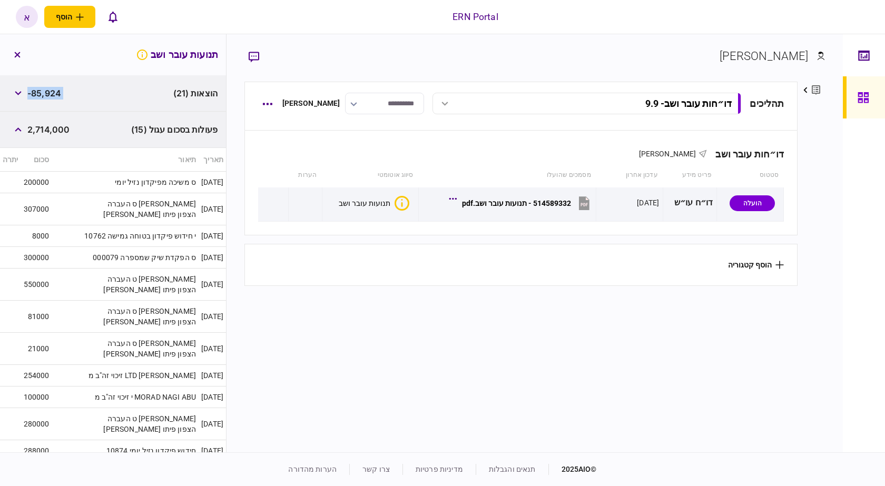
scroll to position [316, 0]
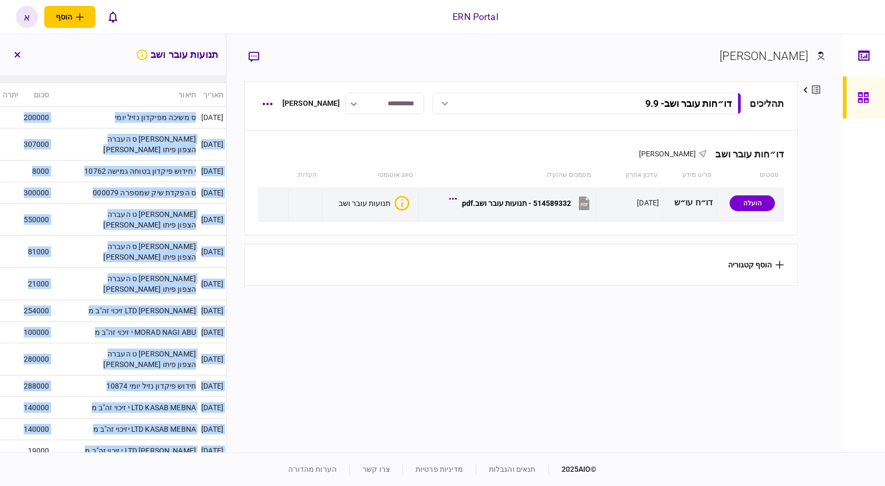
drag, startPoint x: 104, startPoint y: 124, endPoint x: 29, endPoint y: 403, distance: 288.1
click at [29, 403] on tbody "03/06/25 ס משיכה מפיקדון נזיל יומי 200000 03/06/25 ס העברה מס אבו נסרה הצפון פי…" at bounding box center [113, 295] width 226 height 377
click at [65, 419] on td "יזיכוי זה"ב מ LTD KASAB MEBNA" at bounding box center [125, 430] width 147 height 22
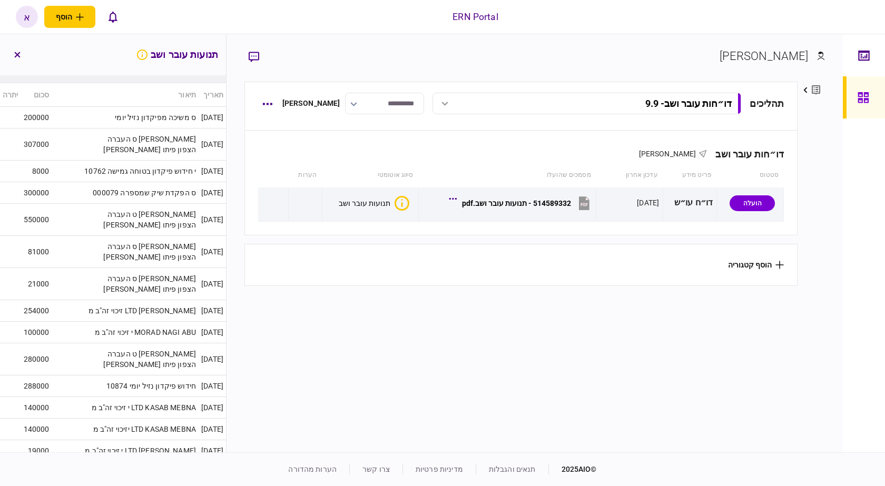
scroll to position [53, 0]
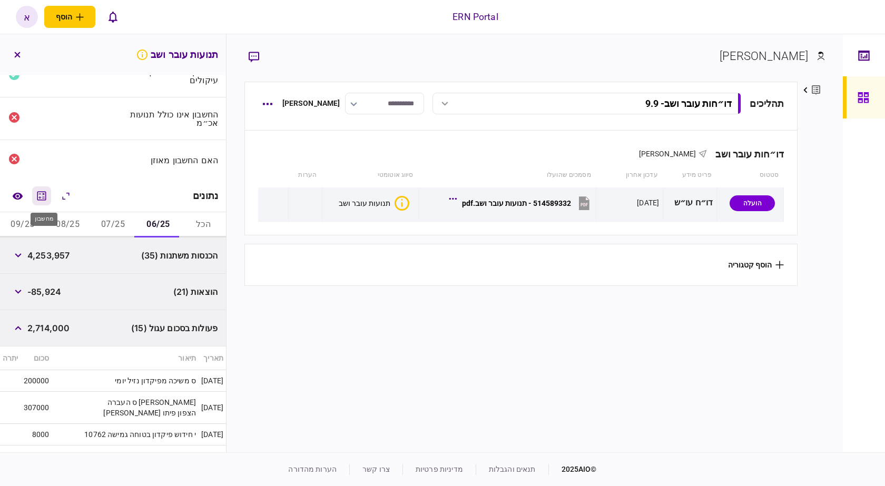
click at [46, 197] on icon "מחשבון" at bounding box center [41, 195] width 9 height 9
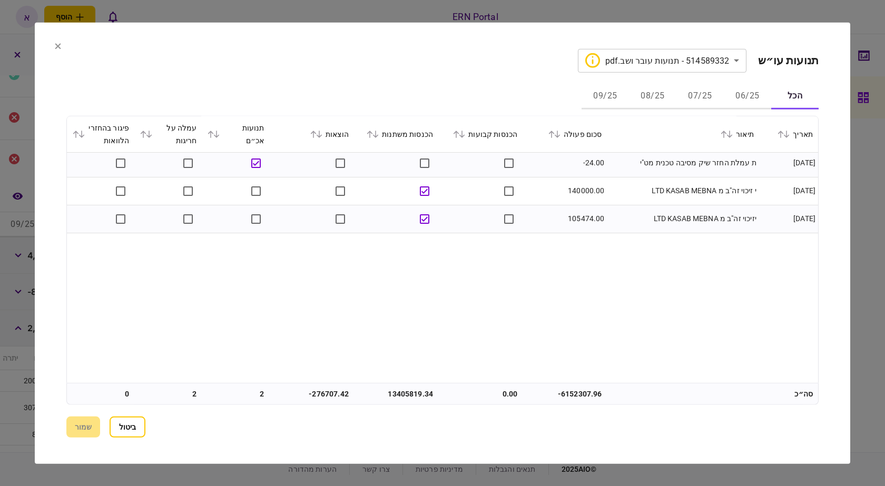
scroll to position [3688, 0]
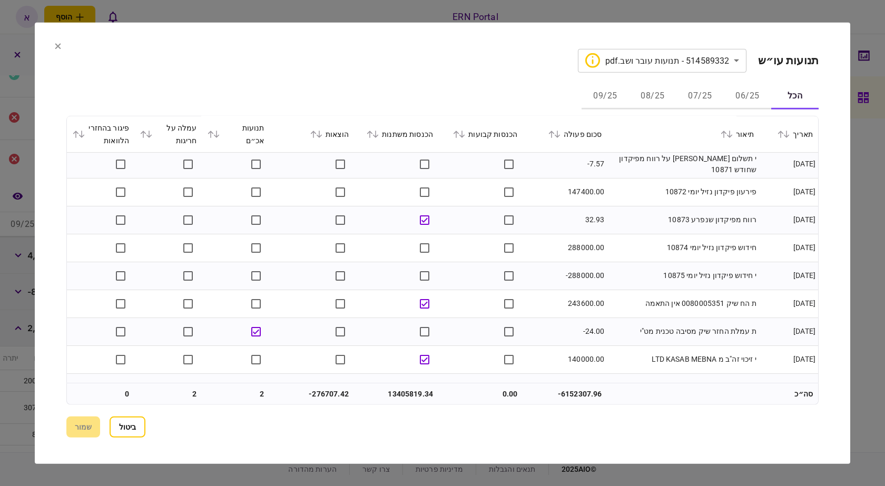
click at [58, 49] on icon at bounding box center [58, 46] width 6 height 6
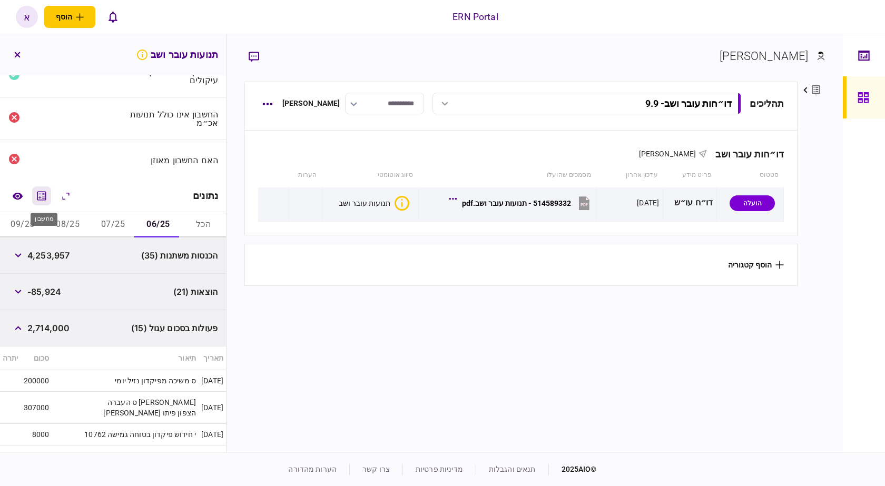
click at [51, 198] on button "מחשבון" at bounding box center [41, 196] width 19 height 19
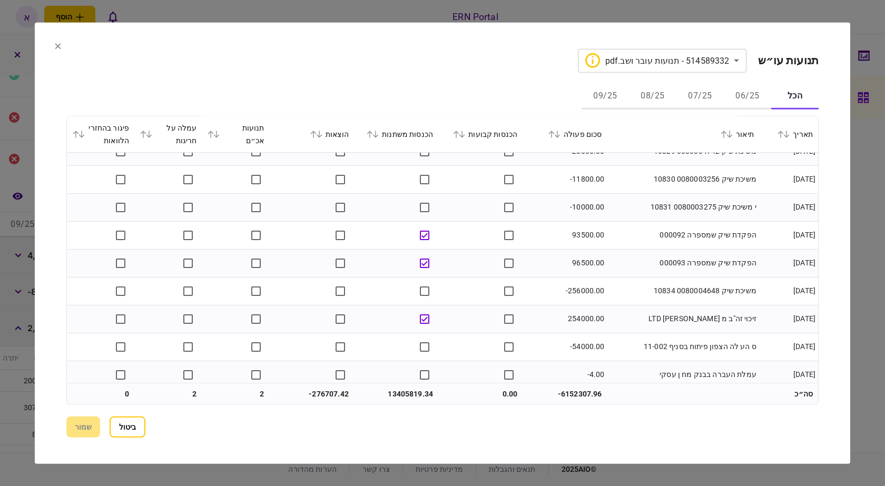
scroll to position [2529, 0]
click at [46, 48] on section "**********" at bounding box center [443, 243] width 816 height 442
click at [55, 45] on section "**********" at bounding box center [443, 243] width 816 height 442
click at [55, 45] on icon at bounding box center [58, 46] width 6 height 6
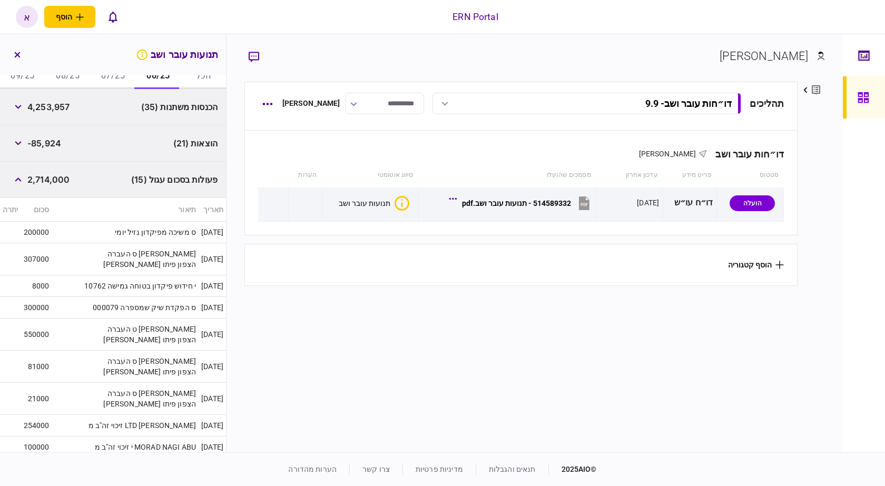
scroll to position [53, 0]
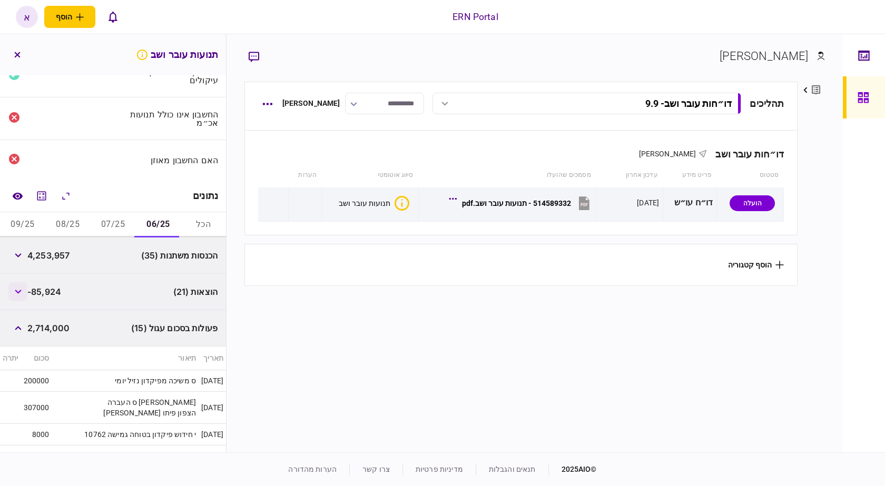
click at [15, 295] on button "button" at bounding box center [17, 291] width 19 height 19
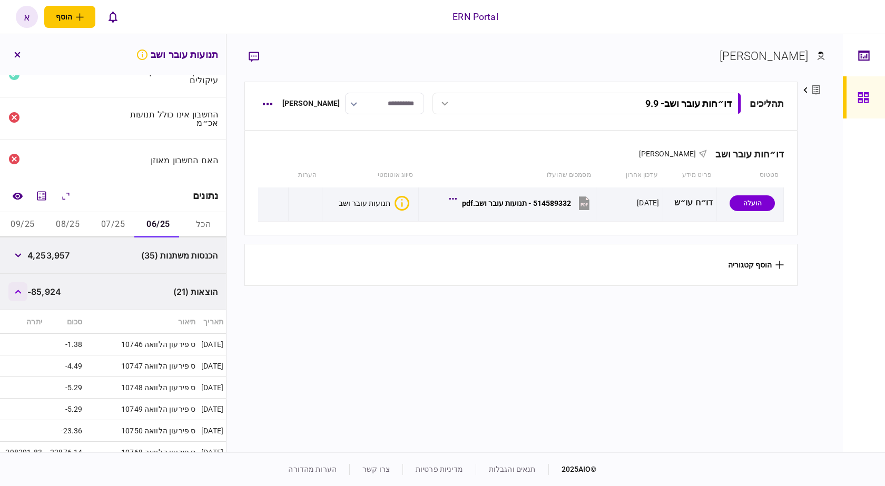
click at [15, 295] on button "button" at bounding box center [17, 291] width 19 height 19
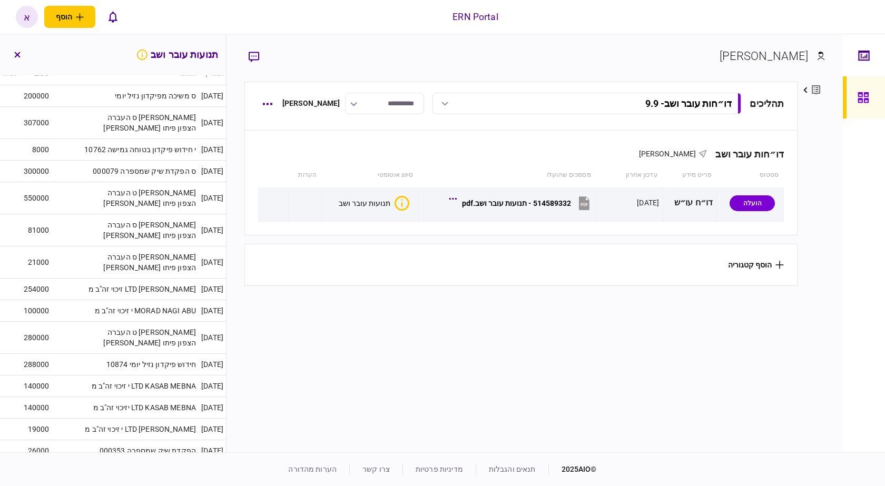
scroll to position [476, 0]
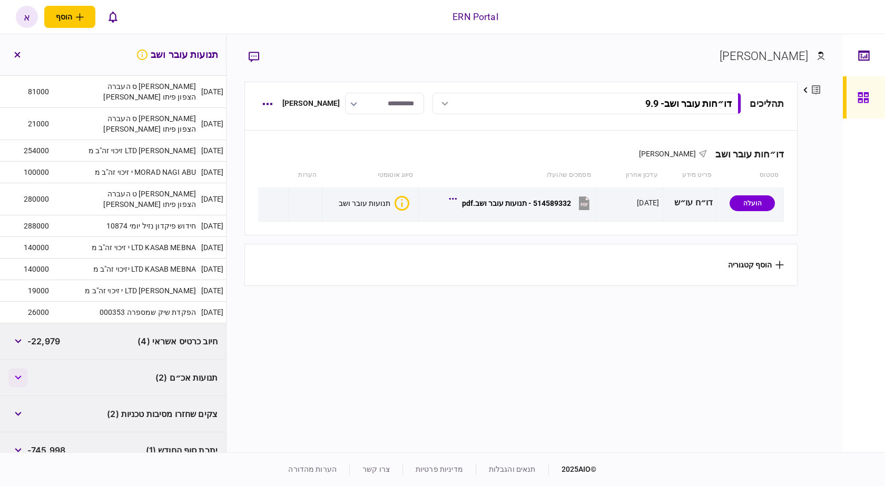
click at [19, 368] on button "button" at bounding box center [17, 377] width 19 height 19
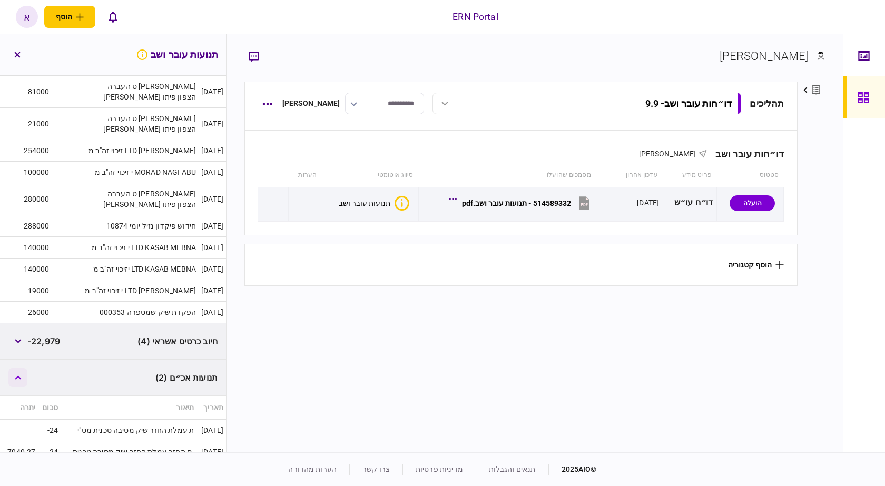
click at [24, 368] on button "button" at bounding box center [17, 377] width 19 height 19
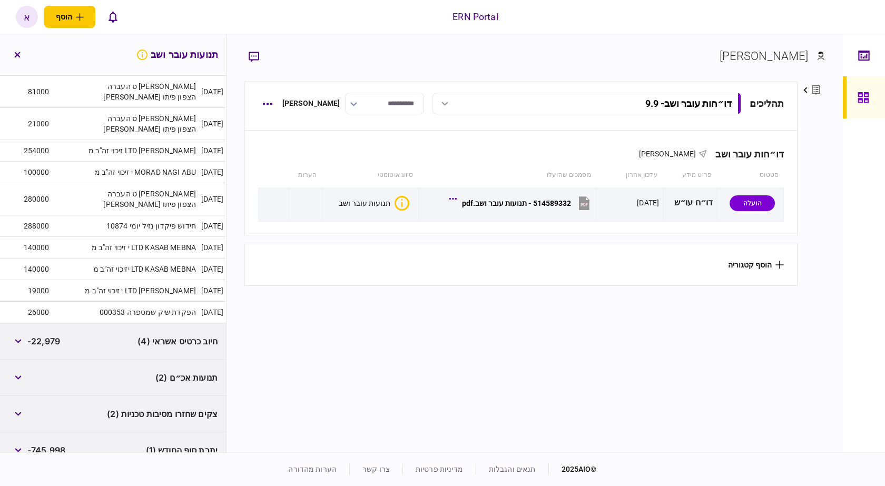
click at [32, 444] on span "-745,998" at bounding box center [46, 450] width 38 height 13
click at [22, 441] on button "button" at bounding box center [17, 450] width 19 height 19
click at [22, 433] on div "יתרת סוף החודש (1) -745,998" at bounding box center [113, 451] width 226 height 36
click at [19, 405] on button "button" at bounding box center [17, 414] width 19 height 19
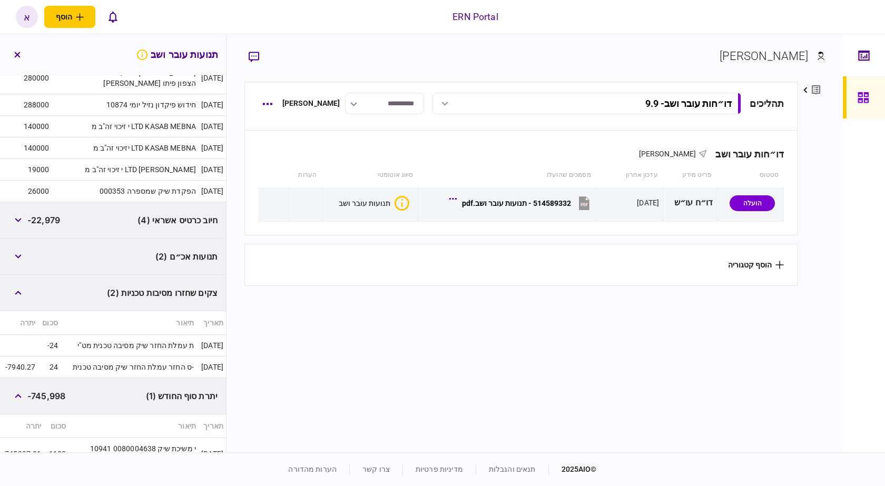
scroll to position [599, 0]
click at [25, 385] on button "button" at bounding box center [17, 394] width 19 height 19
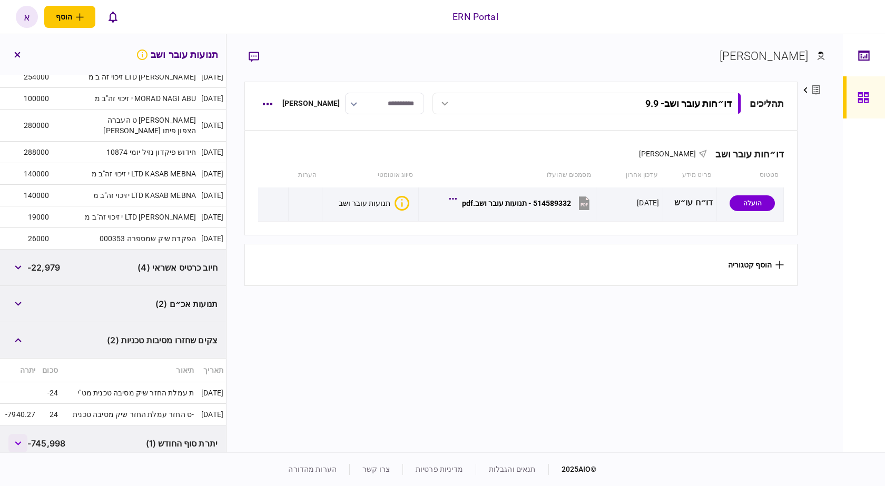
scroll to position [543, 0]
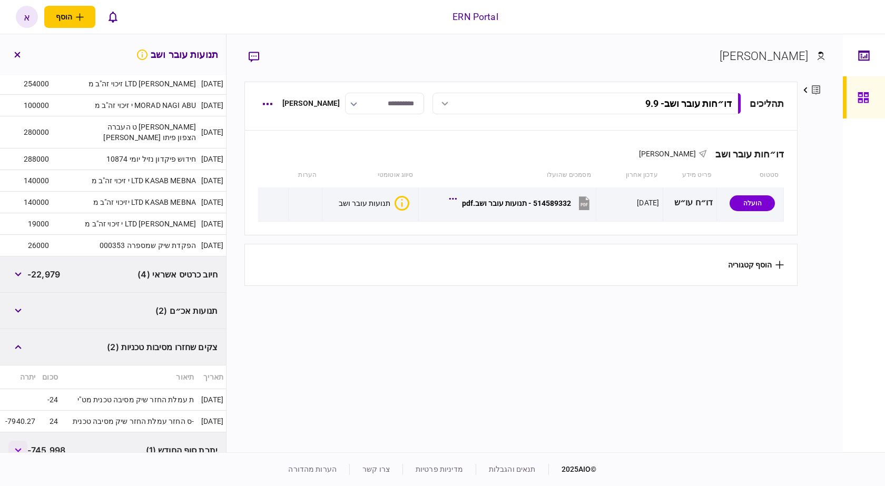
click at [25, 389] on td at bounding box center [19, 400] width 38 height 22
drag, startPoint x: 38, startPoint y: 398, endPoint x: 81, endPoint y: 398, distance: 42.7
click at [81, 433] on div "יתרת סוף החודש (1) -745,998" at bounding box center [113, 451] width 226 height 36
click at [15, 441] on button "button" at bounding box center [17, 450] width 19 height 19
click at [92, 433] on div "יתרת סוף החודש (1) -745,998" at bounding box center [113, 451] width 226 height 36
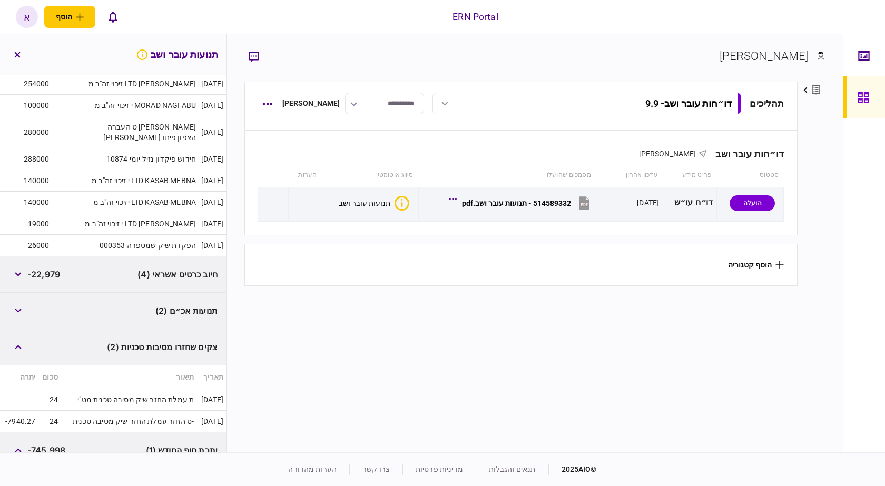
click at [33, 293] on div "תנועות אכ״ם (2)" at bounding box center [113, 311] width 226 height 36
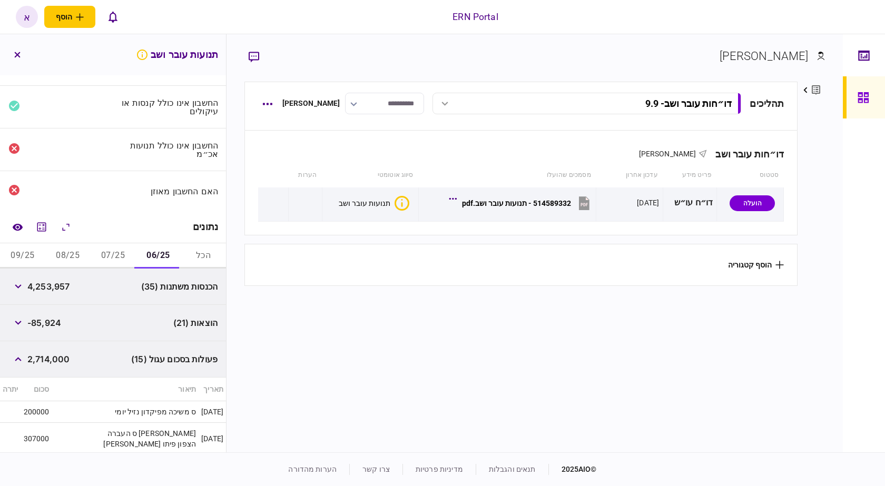
scroll to position [0, 0]
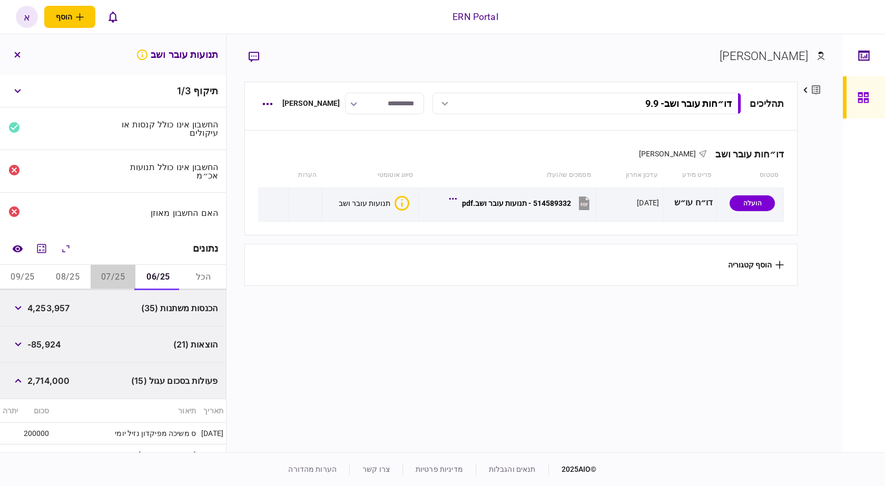
click at [98, 273] on button "07/25" at bounding box center [113, 277] width 45 height 25
click at [43, 282] on button "09/25" at bounding box center [22, 277] width 45 height 25
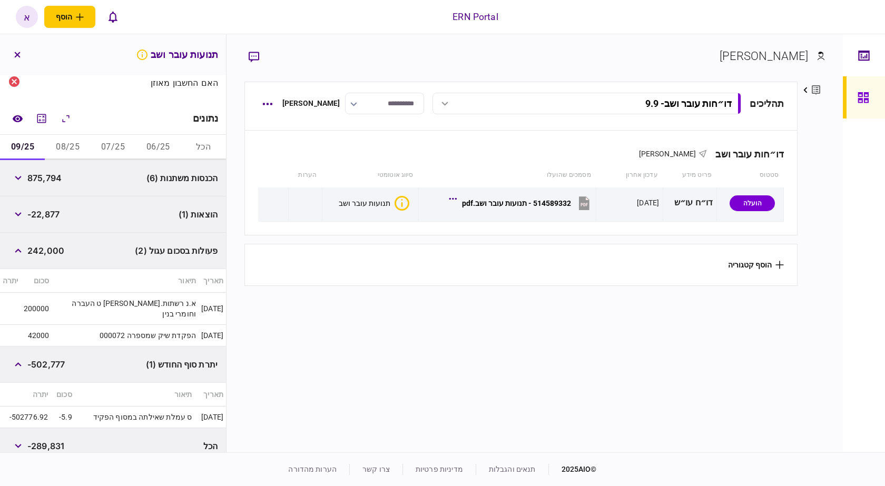
scroll to position [132, 0]
drag, startPoint x: 190, startPoint y: 336, endPoint x: 264, endPoint y: 419, distance: 111.9
click at [264, 419] on section "תהליכים דו״חות עובר ושב - 9.9 דו״חות עובר ושב - 9.9 14:56 09/09/2025 דו״חות עוב…" at bounding box center [521, 266] width 554 height 368
click at [64, 142] on button "08/25" at bounding box center [67, 145] width 45 height 25
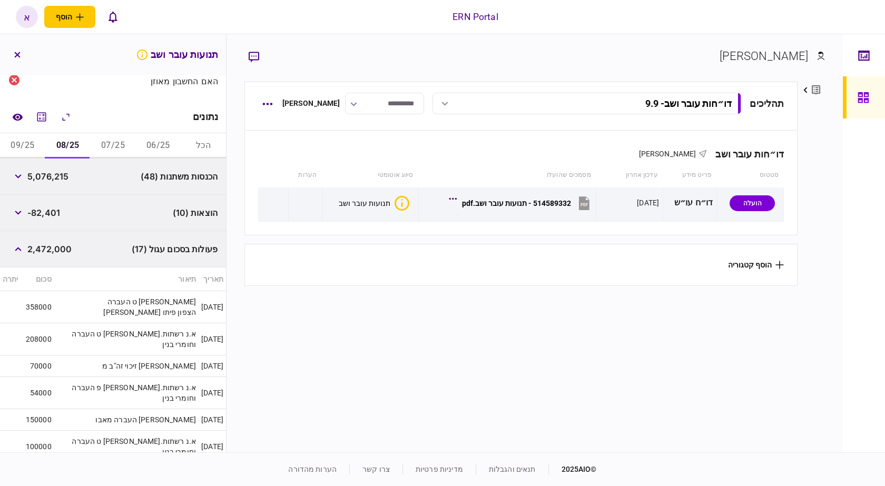
click at [112, 148] on button "07/25" at bounding box center [113, 145] width 45 height 25
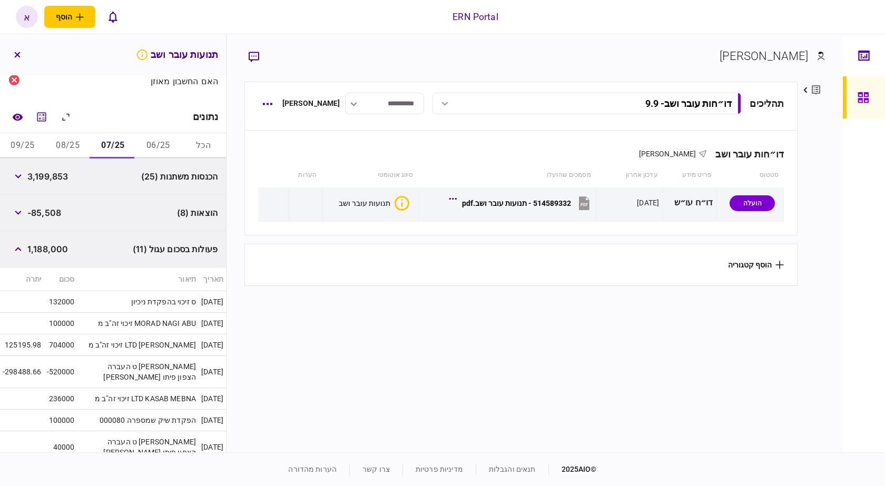
click at [160, 151] on button "06/25" at bounding box center [157, 145] width 45 height 25
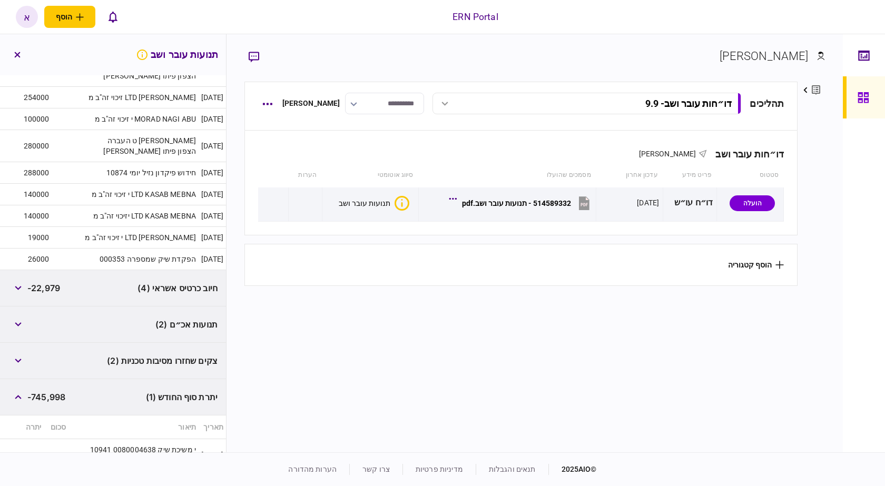
scroll to position [532, 0]
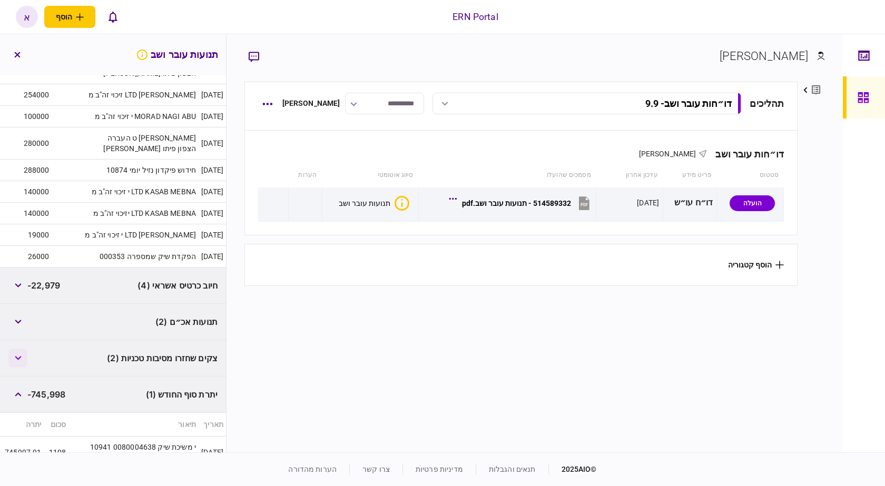
click at [19, 357] on icon "button" at bounding box center [18, 359] width 6 height 4
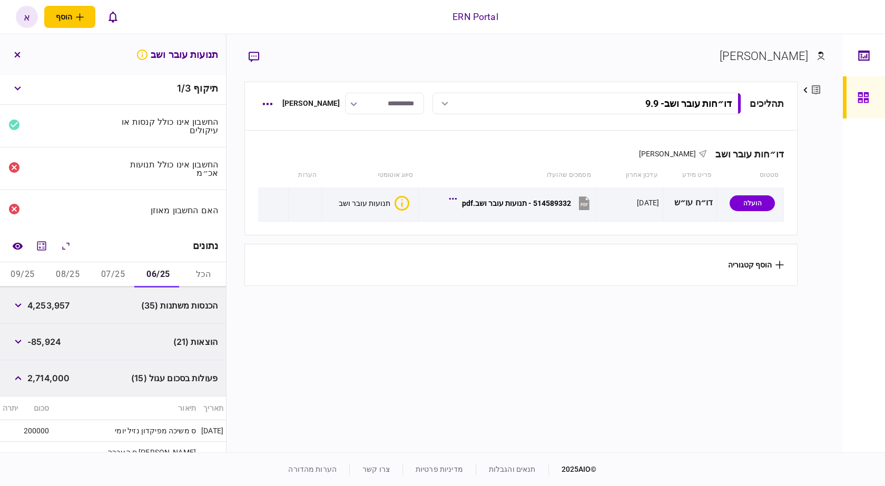
scroll to position [0, 0]
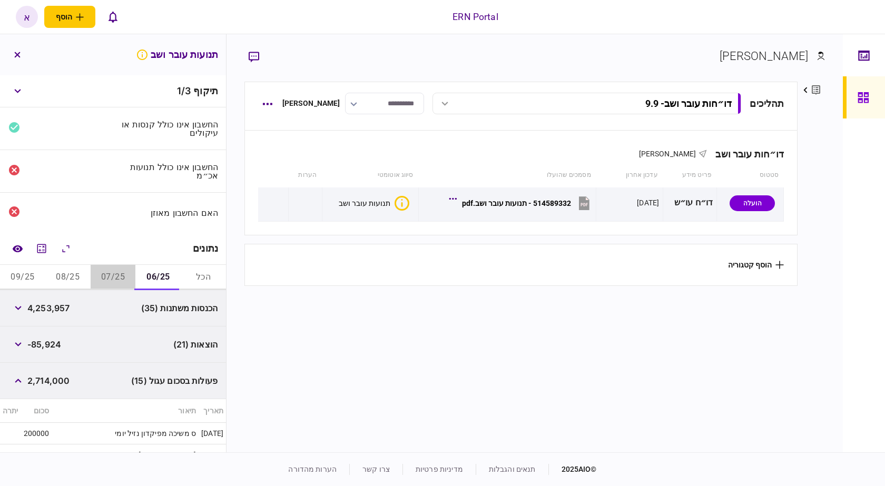
click at [127, 283] on button "07/25" at bounding box center [113, 277] width 45 height 25
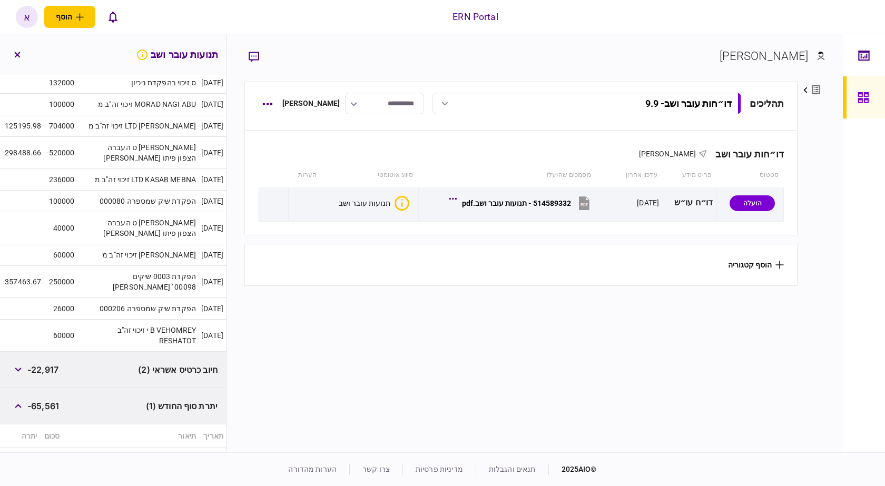
scroll to position [15, 0]
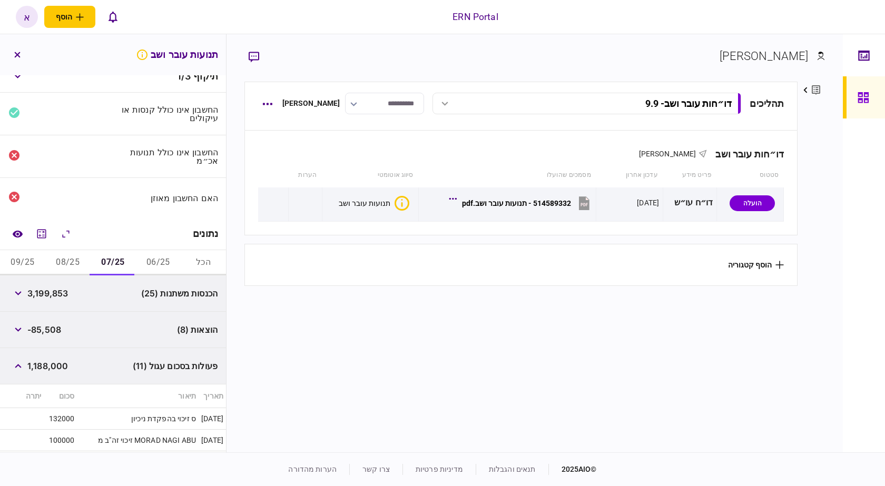
click at [77, 268] on button "08/25" at bounding box center [67, 262] width 45 height 25
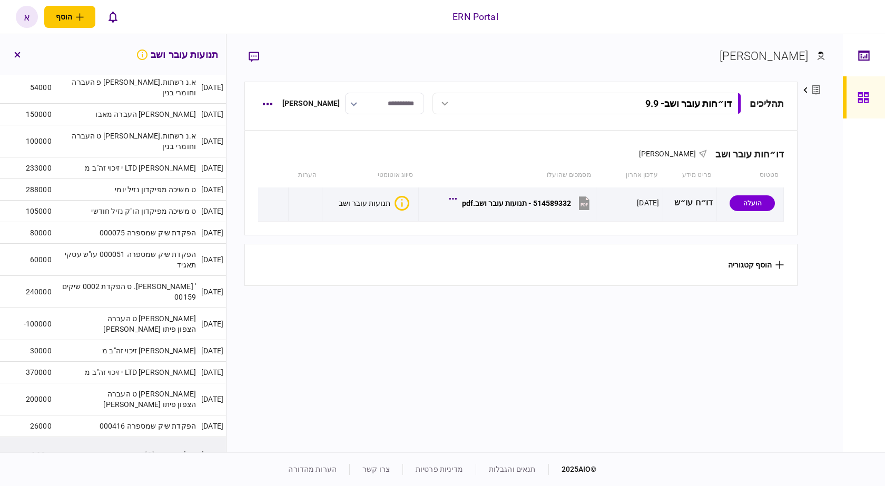
scroll to position [550, 0]
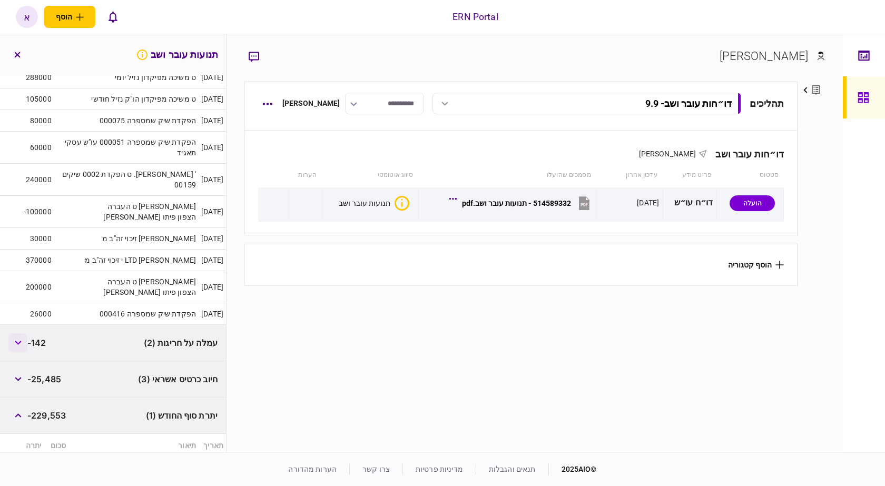
click at [15, 334] on button "button" at bounding box center [17, 343] width 19 height 19
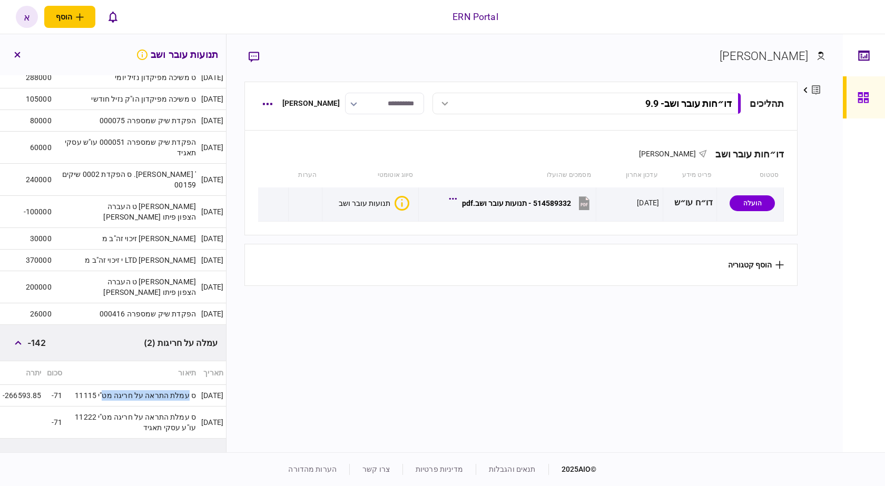
drag, startPoint x: 179, startPoint y: 319, endPoint x: 100, endPoint y: 314, distance: 79.2
click at [100, 385] on td "ס עמלת התראה על חריגה מט"י 11115" at bounding box center [132, 396] width 134 height 22
click at [155, 385] on td "ס עמלת התראה על חריגה מט"י 11115" at bounding box center [132, 396] width 134 height 22
click at [84, 407] on td "ס עמלת התראה על חריגה מט"י 11222 עו"ע עסקי תאגיד" at bounding box center [132, 423] width 134 height 32
click at [65, 385] on td "-71" at bounding box center [54, 396] width 21 height 22
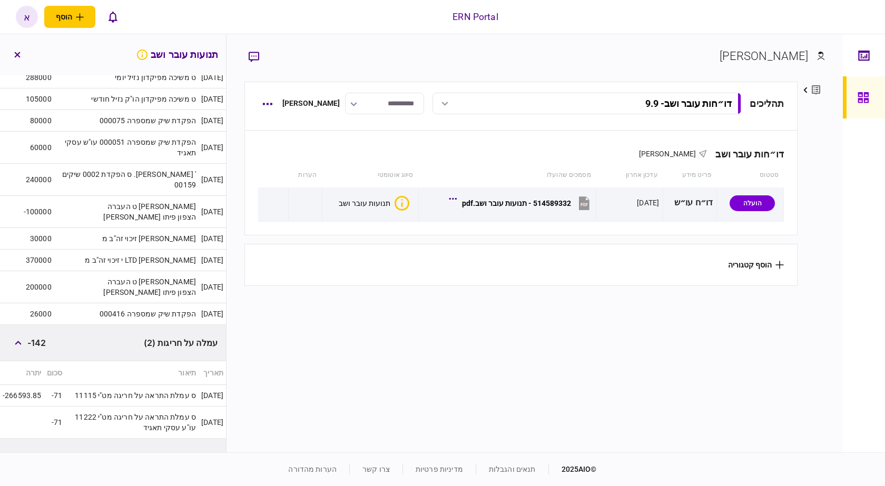
click at [62, 385] on td "-71" at bounding box center [54, 396] width 21 height 22
click at [157, 385] on td "ס עמלת התראה על חריגה מט"י 11115" at bounding box center [132, 396] width 134 height 22
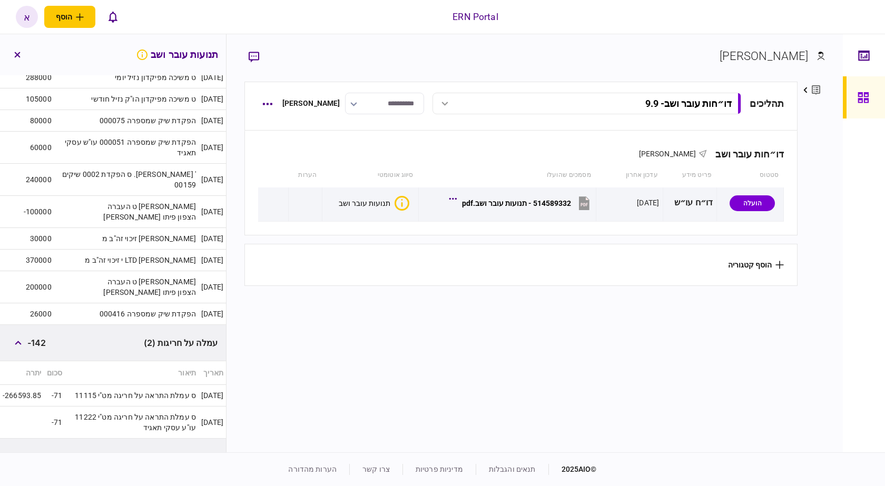
click at [158, 385] on td "ס עמלת התראה על חריגה מט"י 11115" at bounding box center [132, 396] width 134 height 22
click at [155, 385] on td "ס עמלת התראה על חריגה מט"י 11115" at bounding box center [132, 396] width 134 height 22
click at [156, 385] on td "ס עמלת התראה על חריגה מט"י 11115" at bounding box center [132, 396] width 134 height 22
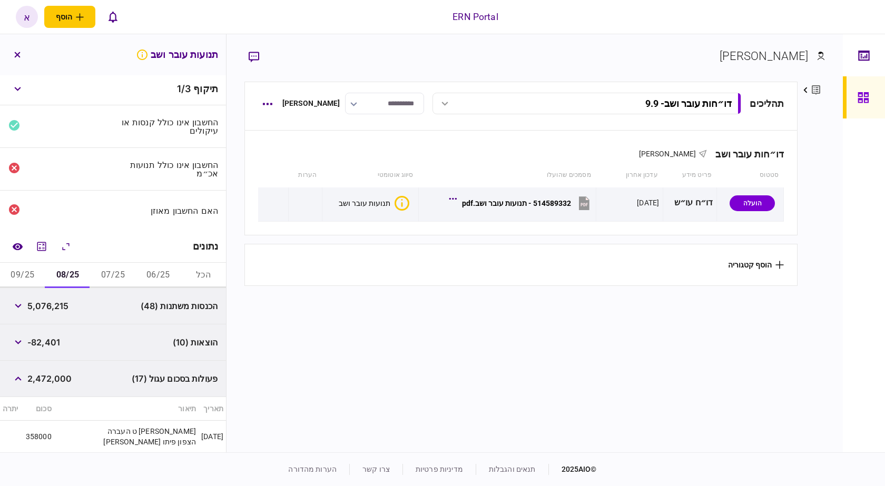
scroll to position [0, 0]
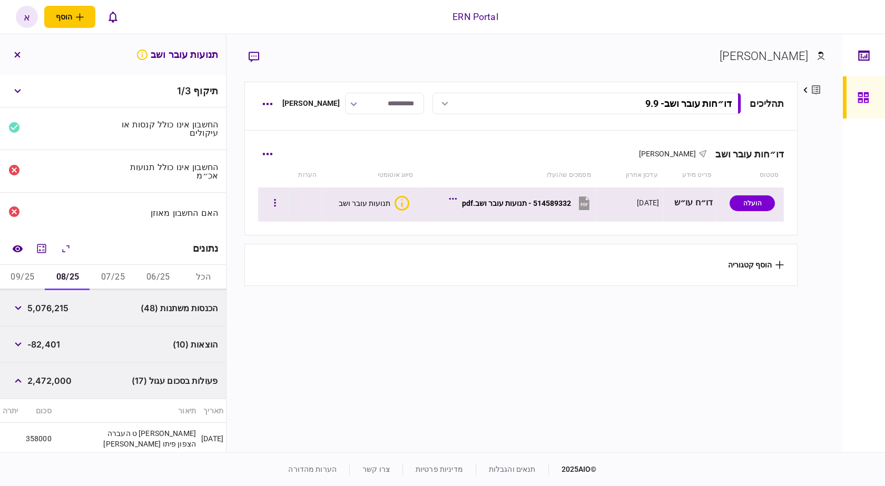
click at [496, 195] on button "514589332 - תנועות עובר ושב.pdf" at bounding box center [522, 203] width 141 height 24
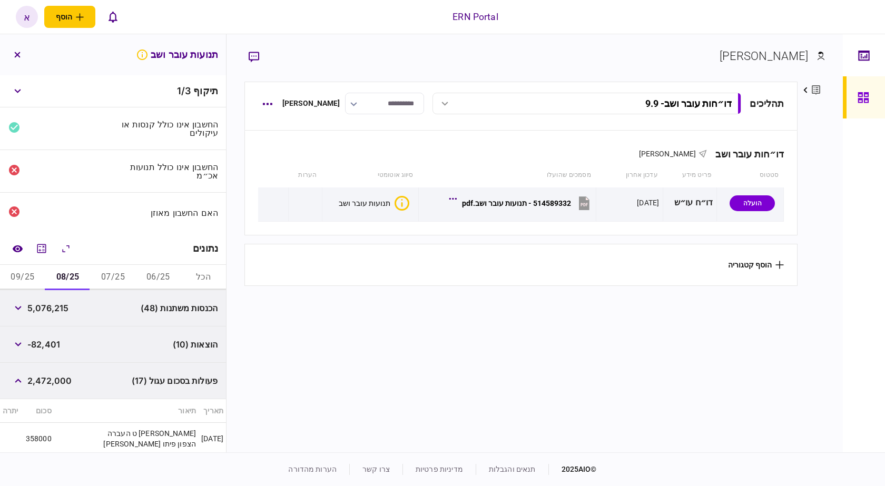
click at [159, 275] on button "06/25" at bounding box center [157, 277] width 45 height 25
click at [205, 287] on button "הכל" at bounding box center [203, 277] width 45 height 25
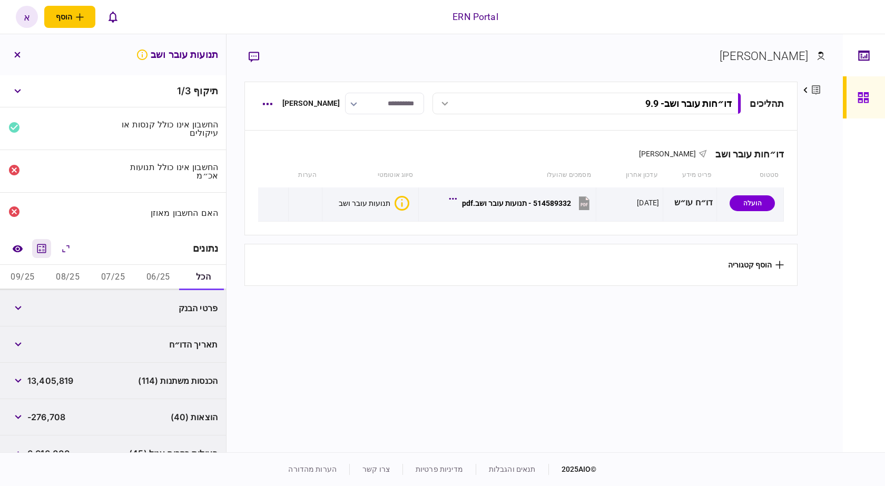
click at [48, 252] on icon "מחשבון" at bounding box center [41, 248] width 13 height 13
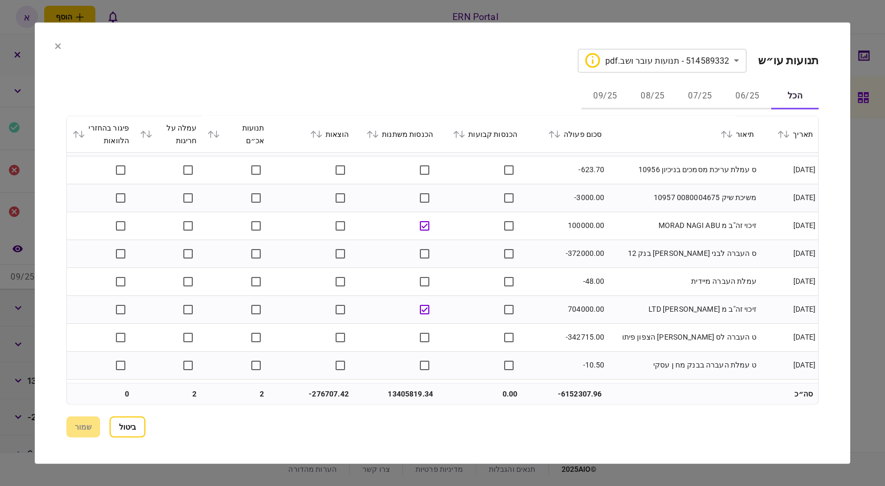
scroll to position [6059, 0]
click at [690, 288] on td "עמלת העברה מיידית" at bounding box center [683, 278] width 152 height 28
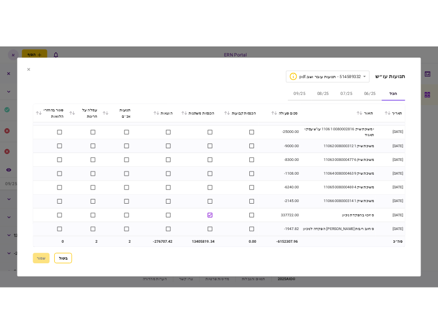
scroll to position [9273, 0]
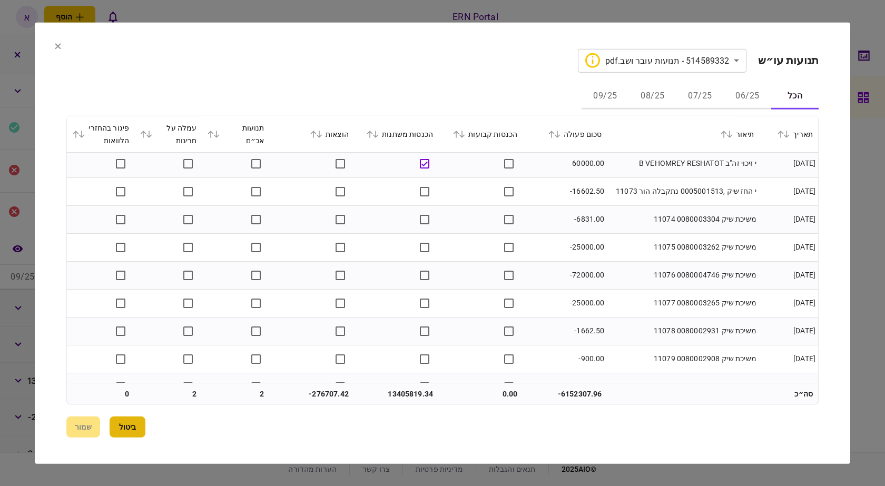
click at [138, 425] on button "ביטול" at bounding box center [128, 427] width 36 height 21
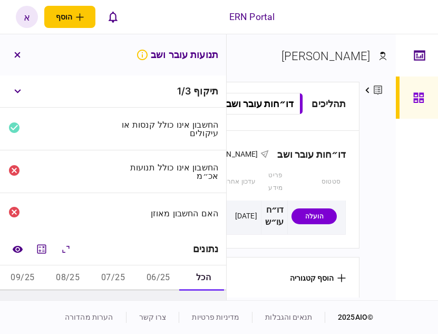
click at [32, 51] on div "תנועות עובר ושב" at bounding box center [113, 54] width 226 height 41
click at [345, 149] on div "דו״חות עובר ושב" at bounding box center [307, 154] width 77 height 11
click at [278, 51] on section "[PERSON_NAME]" at bounding box center [190, 64] width 394 height 34
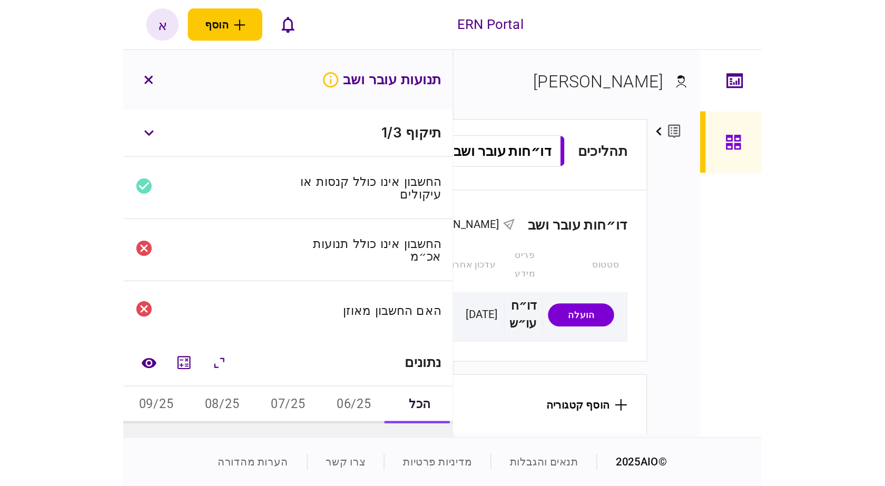
scroll to position [5, 0]
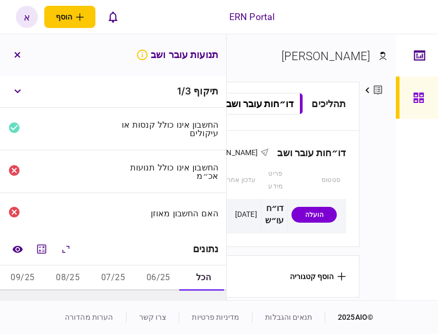
click at [156, 277] on button "06/25" at bounding box center [157, 277] width 45 height 25
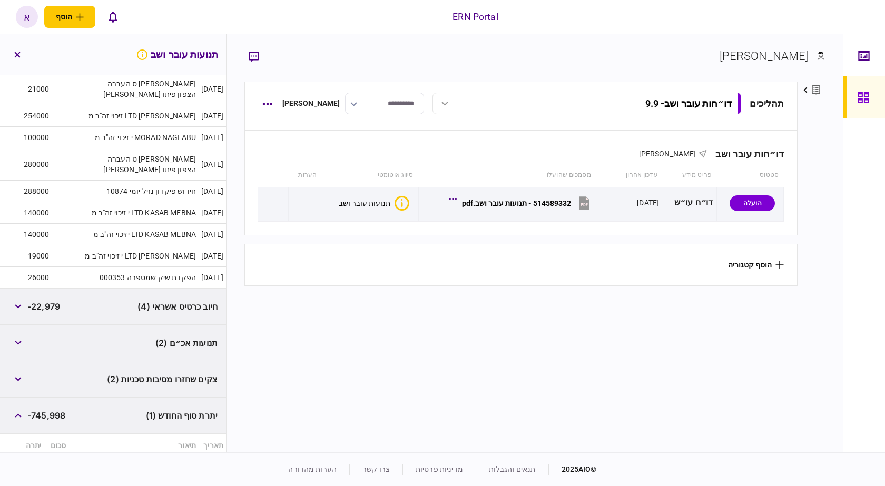
scroll to position [532, 0]
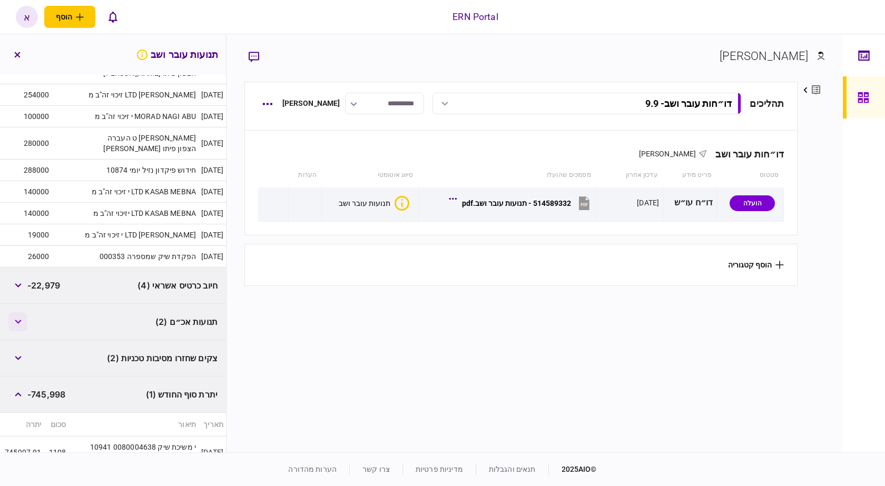
click at [20, 320] on icon "button" at bounding box center [18, 322] width 6 height 4
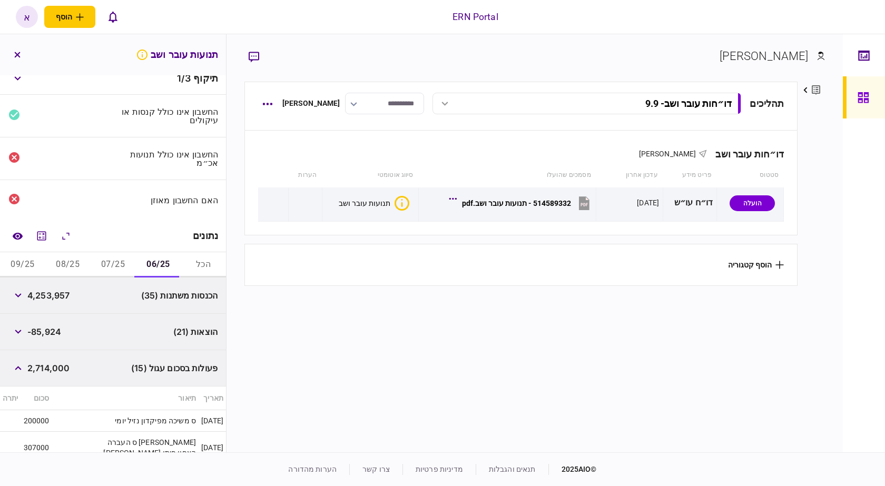
scroll to position [5, 0]
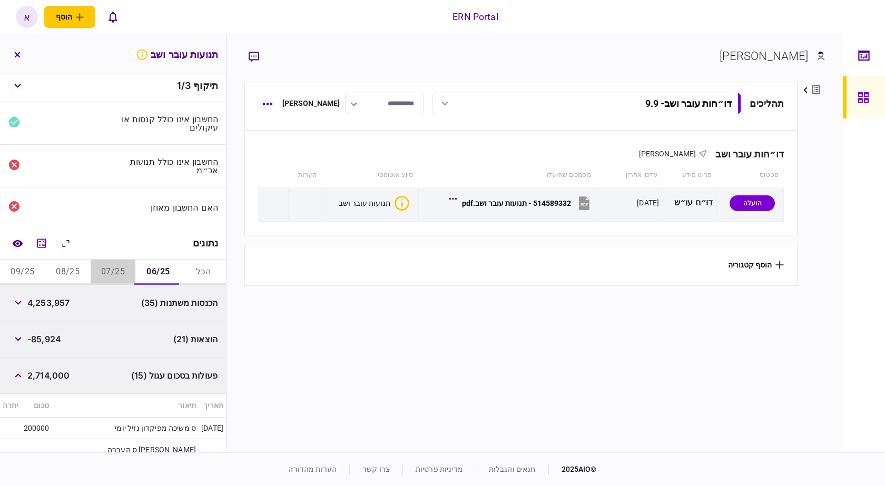
click at [115, 269] on button "07/25" at bounding box center [113, 272] width 45 height 25
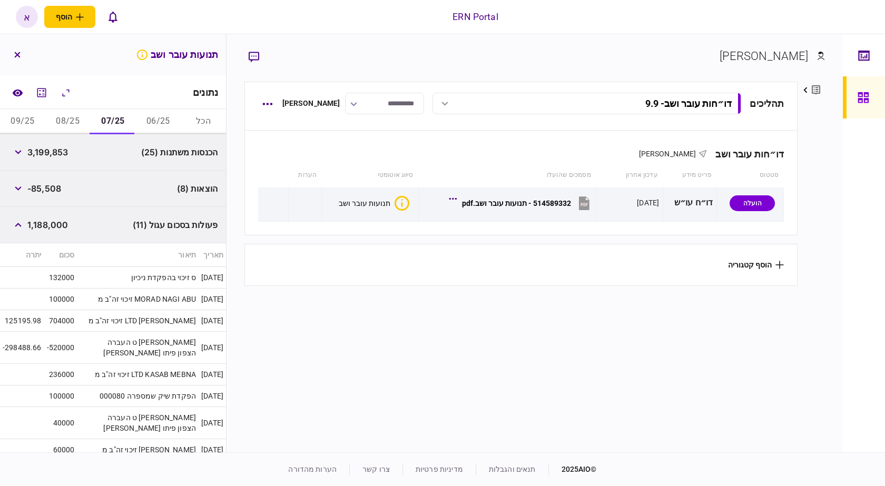
scroll to position [173, 0]
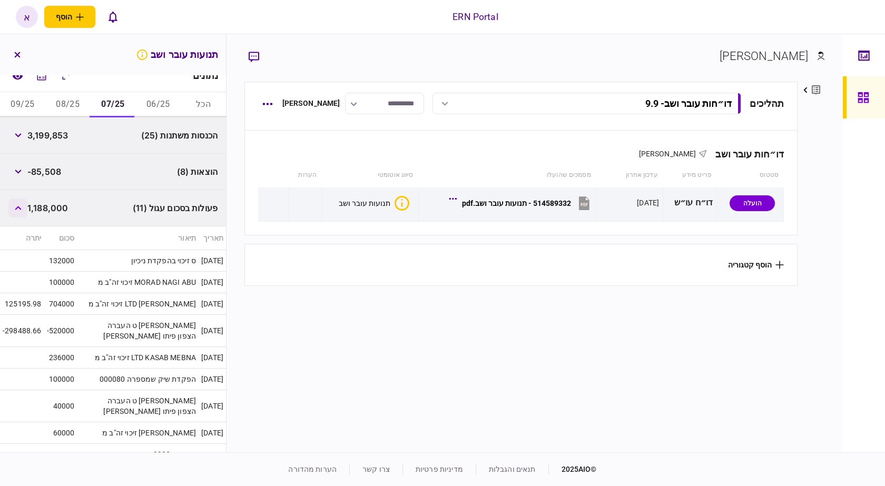
click at [19, 205] on button "button" at bounding box center [17, 208] width 19 height 19
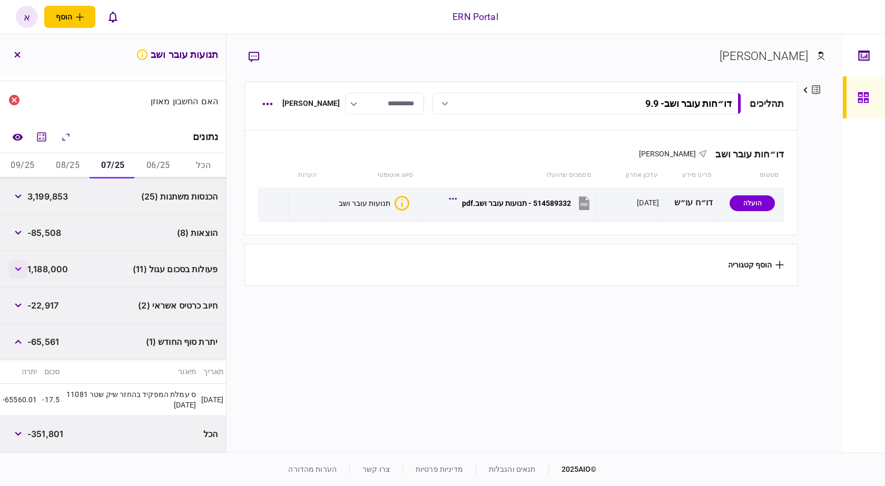
scroll to position [112, 0]
click at [76, 163] on button "08/25" at bounding box center [67, 165] width 45 height 25
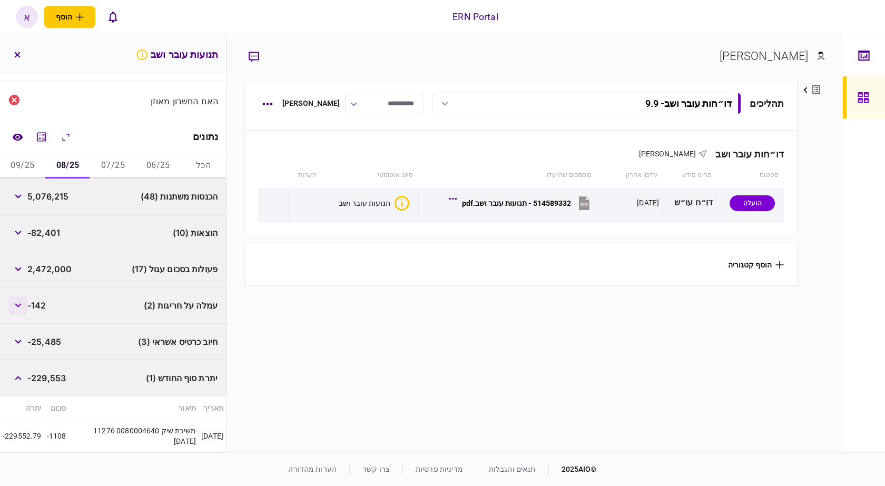
click at [19, 308] on button "button" at bounding box center [17, 305] width 19 height 19
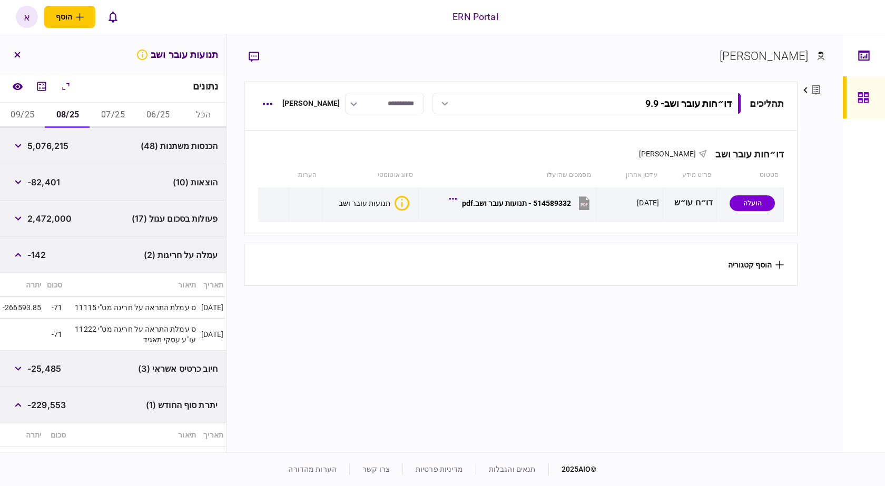
scroll to position [164, 0]
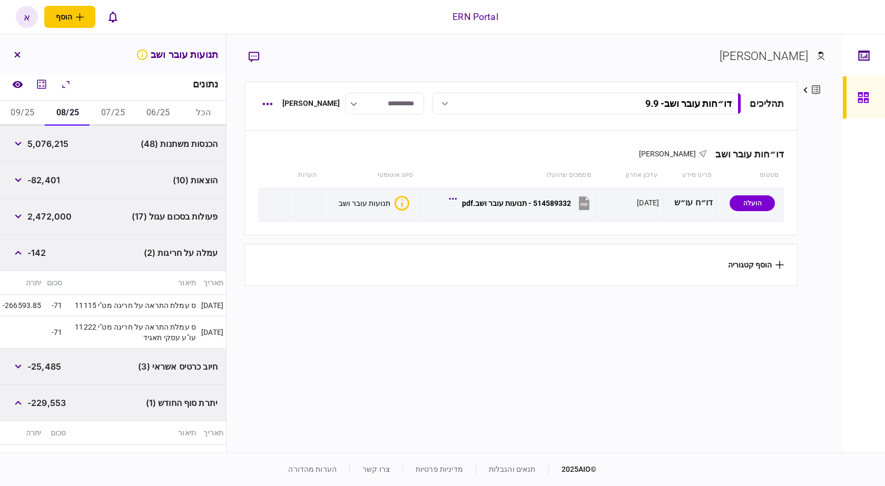
click at [26, 116] on button "09/25" at bounding box center [22, 113] width 45 height 25
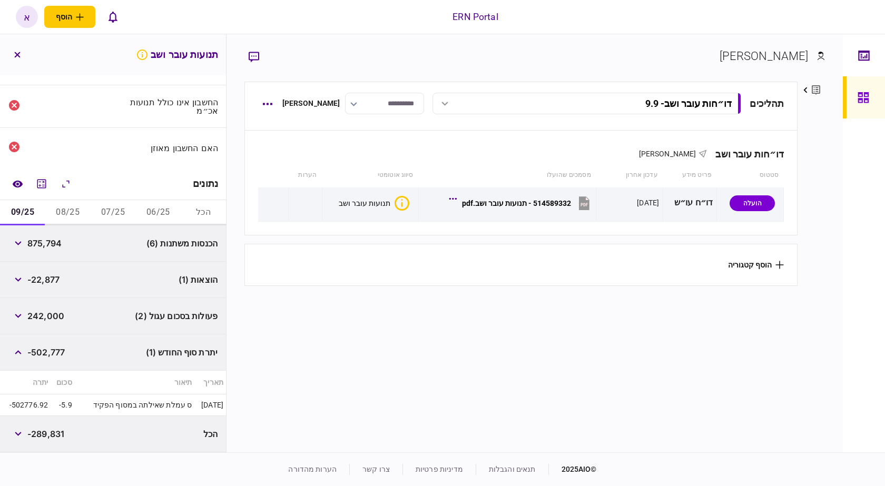
scroll to position [65, 0]
click at [130, 350] on div "יתרת סוף החודש (1) -502,777" at bounding box center [113, 353] width 226 height 36
click at [21, 349] on button "button" at bounding box center [17, 352] width 19 height 19
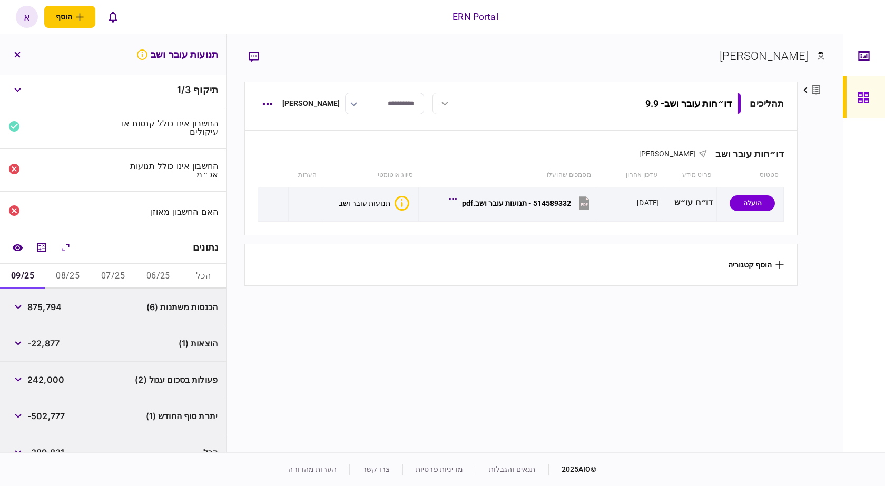
scroll to position [0, 0]
click at [169, 282] on button "06/25" at bounding box center [157, 277] width 45 height 25
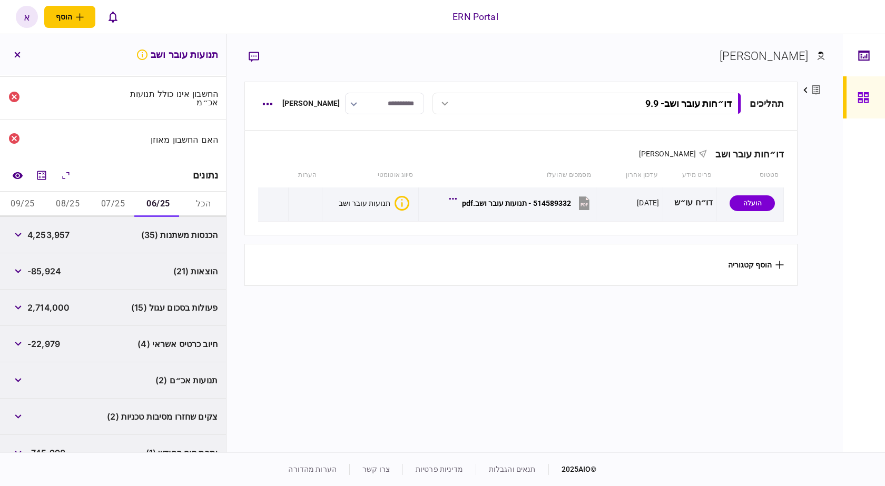
scroll to position [76, 0]
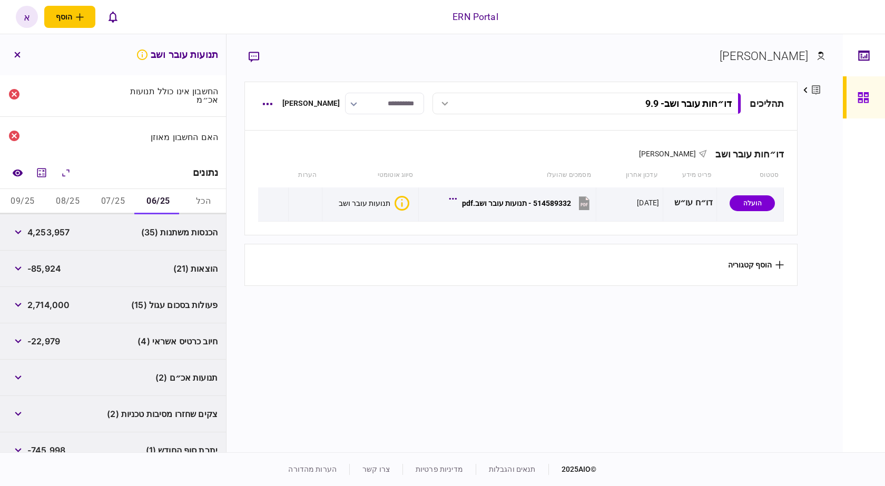
click at [194, 346] on span "חיוב כרטיס אשראי (4)" at bounding box center [178, 341] width 80 height 13
click at [18, 344] on button "button" at bounding box center [17, 341] width 19 height 19
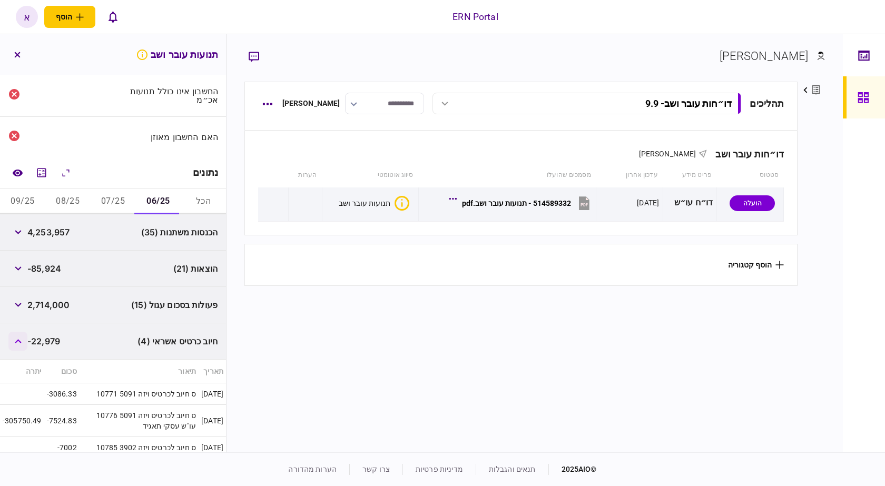
click at [19, 344] on button "button" at bounding box center [17, 341] width 19 height 19
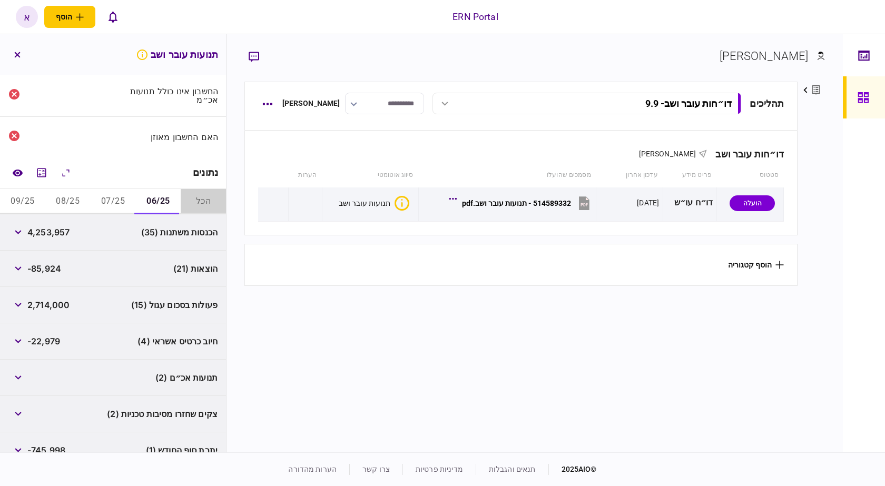
click at [202, 201] on button "הכל" at bounding box center [203, 201] width 45 height 25
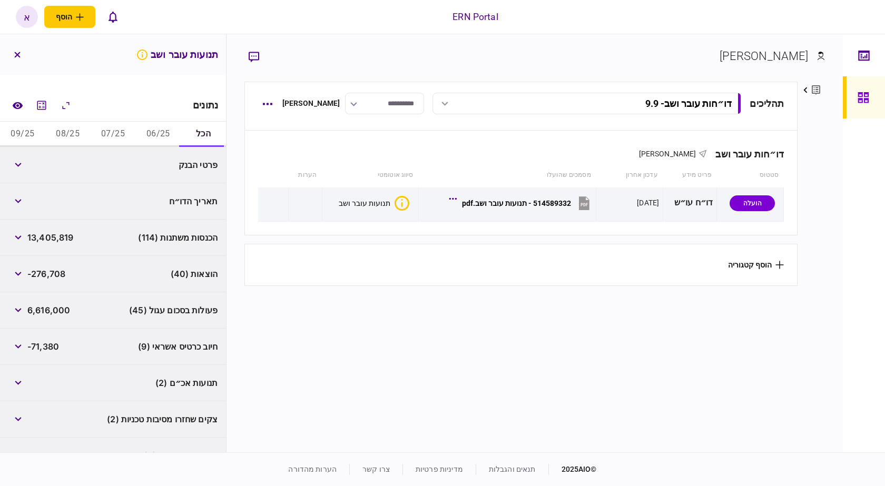
scroll to position [211, 0]
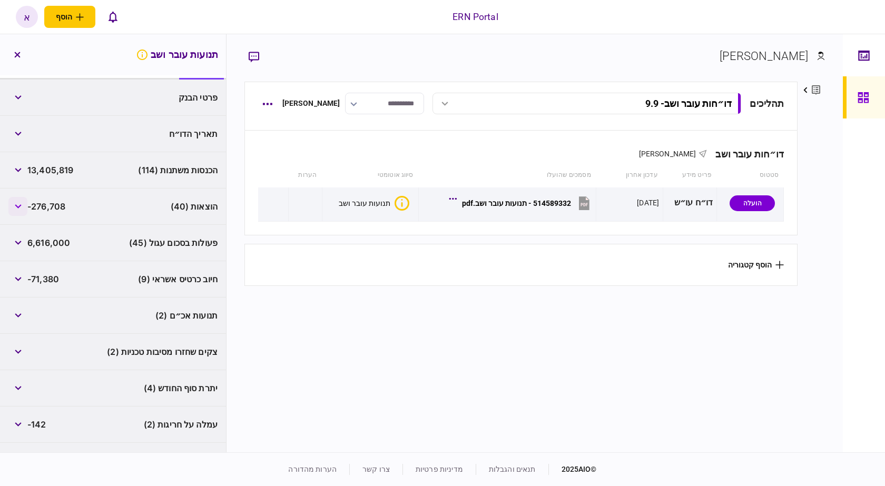
click at [23, 202] on button "button" at bounding box center [17, 206] width 19 height 19
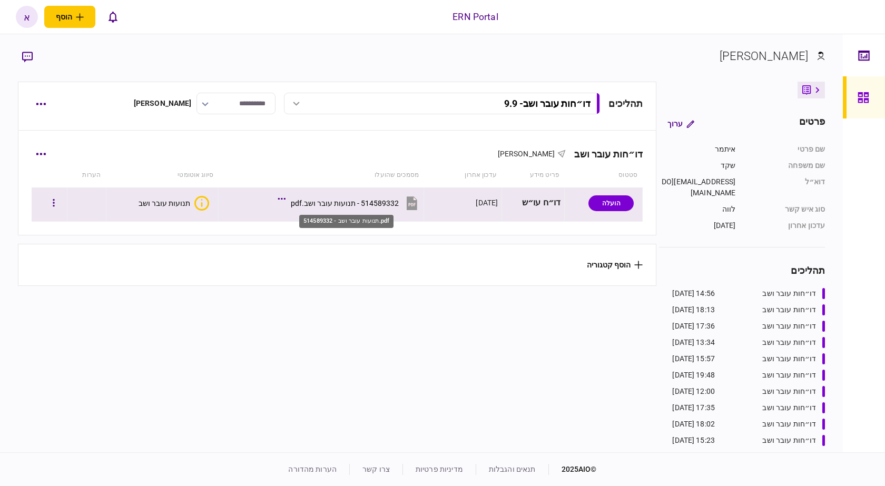
click at [337, 202] on div "514589332 - תנועות עובר ושב.pdf" at bounding box center [345, 203] width 108 height 8
click at [94, 212] on td at bounding box center [86, 205] width 39 height 34
drag, startPoint x: 489, startPoint y: 204, endPoint x: 483, endPoint y: 204, distance: 6.3
click at [485, 204] on div "[DATE]" at bounding box center [487, 203] width 22 height 11
click at [468, 210] on div "[DATE]" at bounding box center [463, 203] width 70 height 24
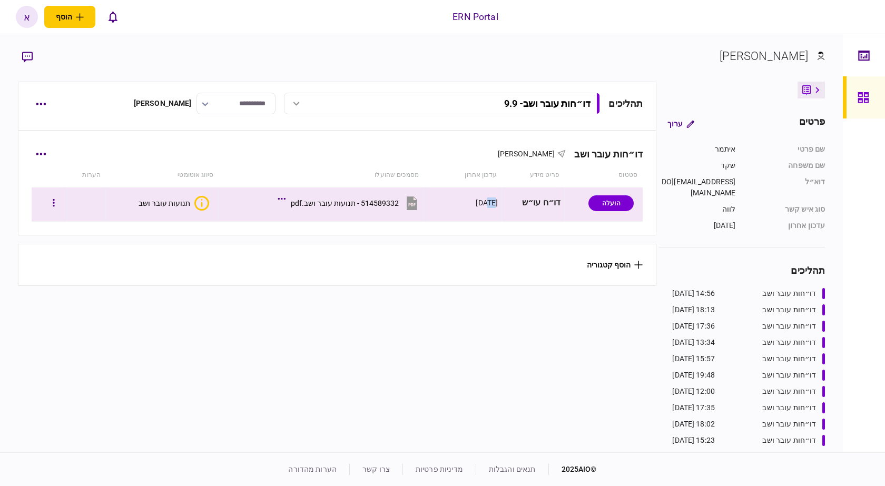
click at [467, 210] on div "[DATE]" at bounding box center [463, 203] width 70 height 24
click at [120, 202] on section "תנועות עובר ושב" at bounding box center [160, 203] width 100 height 24
click at [55, 204] on icon "button" at bounding box center [54, 203] width 2 height 10
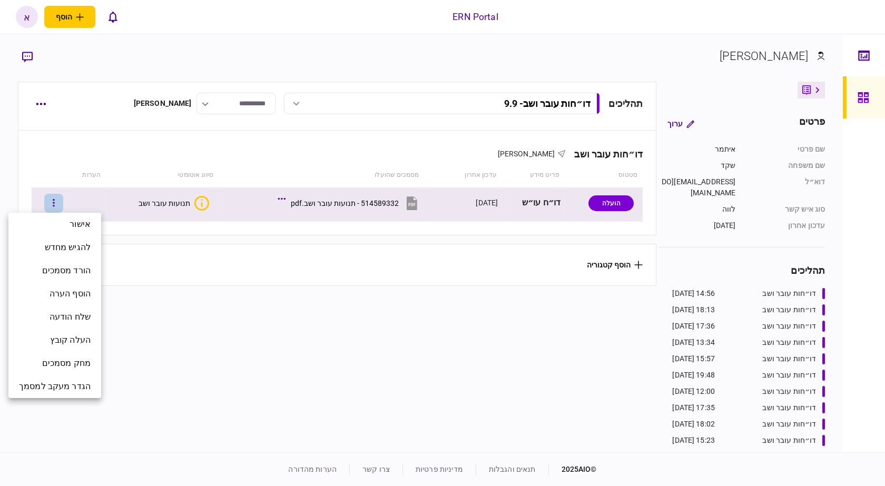
click at [199, 200] on div at bounding box center [442, 243] width 885 height 486
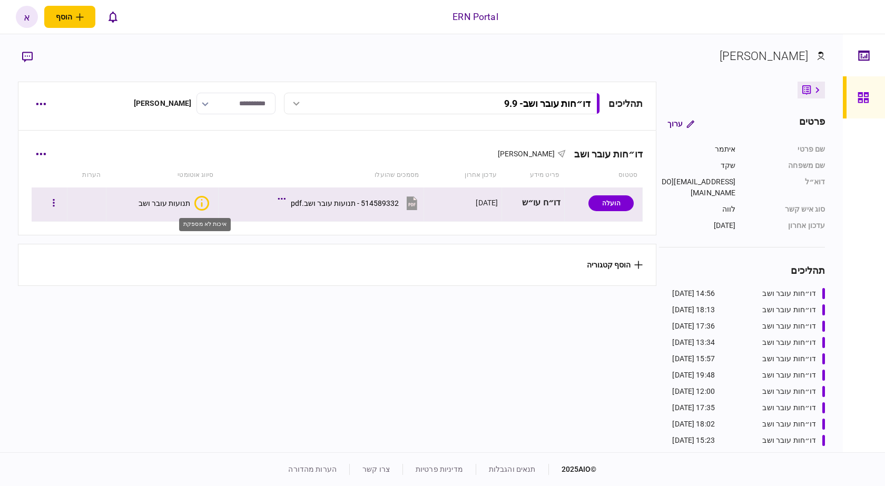
click at [204, 203] on icon "איכות לא מספקת" at bounding box center [201, 203] width 15 height 15
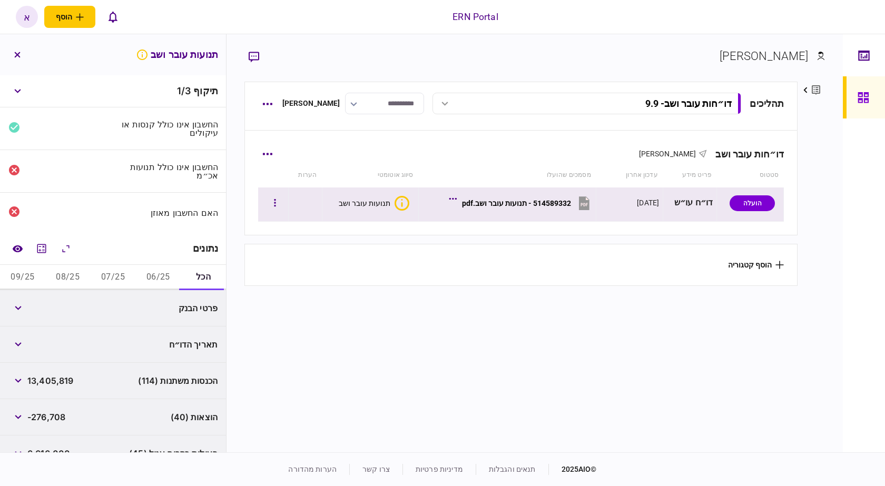
click at [454, 207] on button "514589332 - תנועות עובר ושב.pdf" at bounding box center [522, 203] width 141 height 24
